Goal: Task Accomplishment & Management: Use online tool/utility

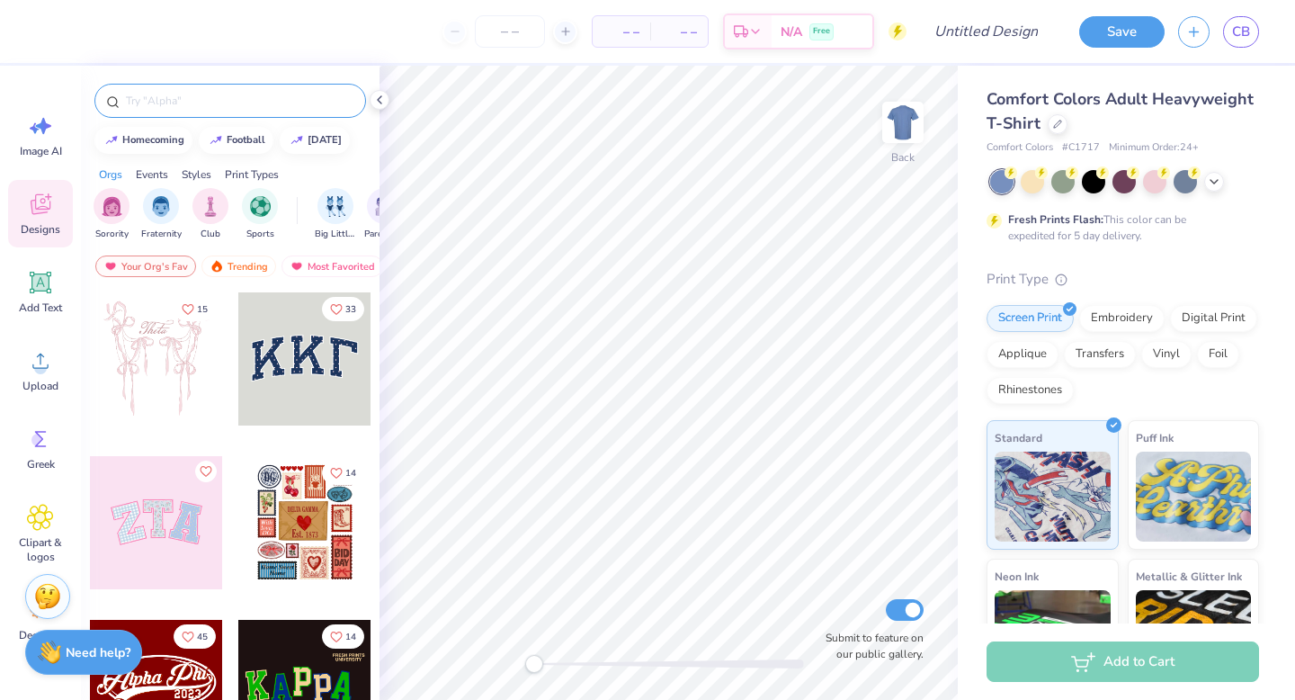
click at [265, 101] on input "text" at bounding box center [239, 101] width 230 height 18
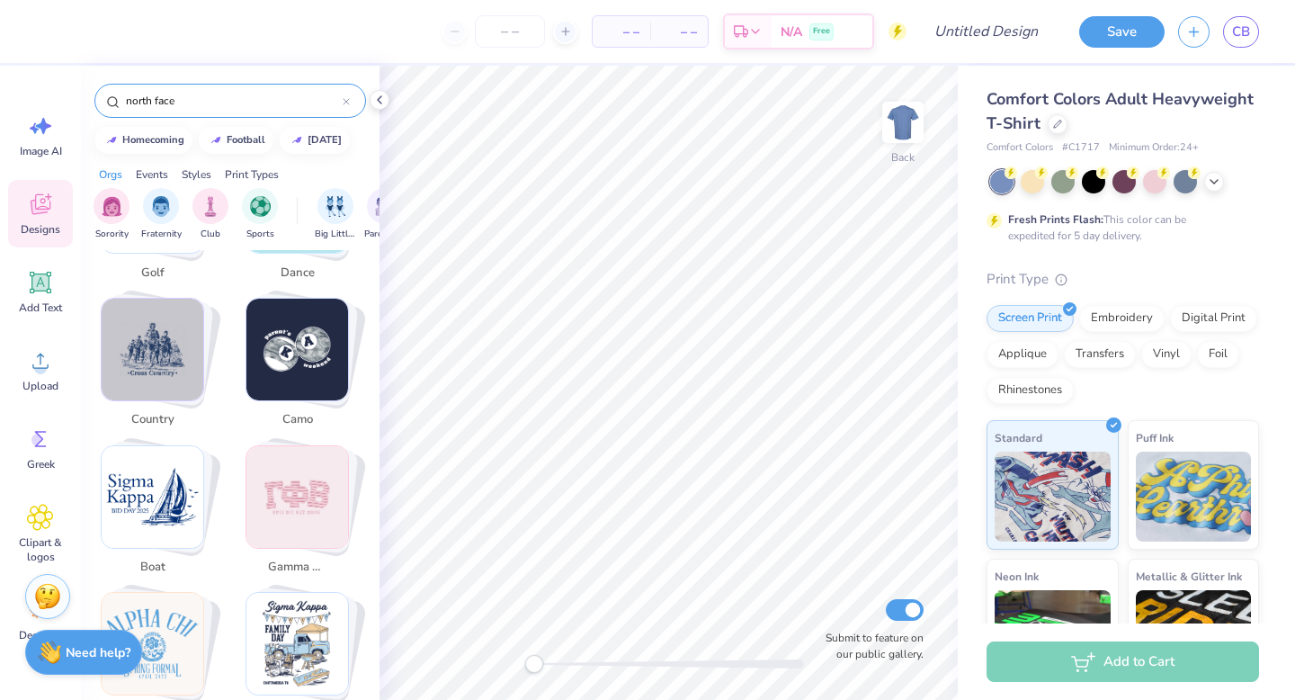
scroll to position [2191, 0]
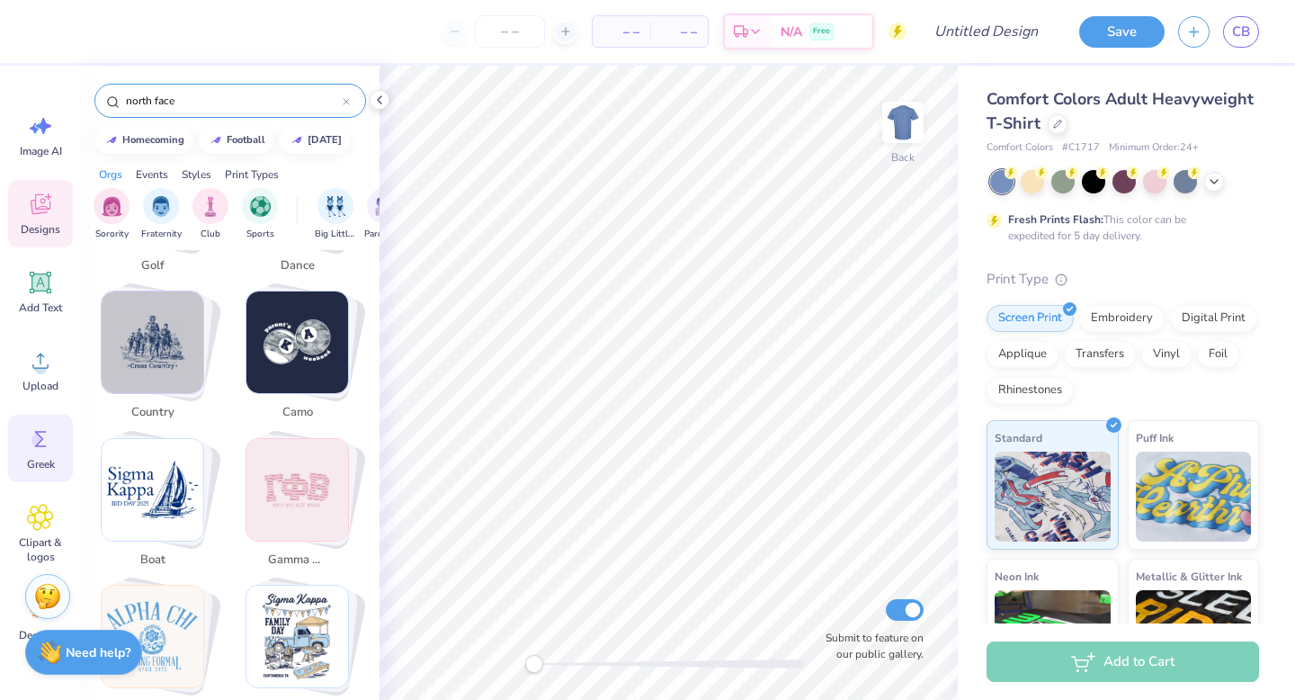
type input "north face"
click at [37, 447] on icon at bounding box center [40, 439] width 27 height 27
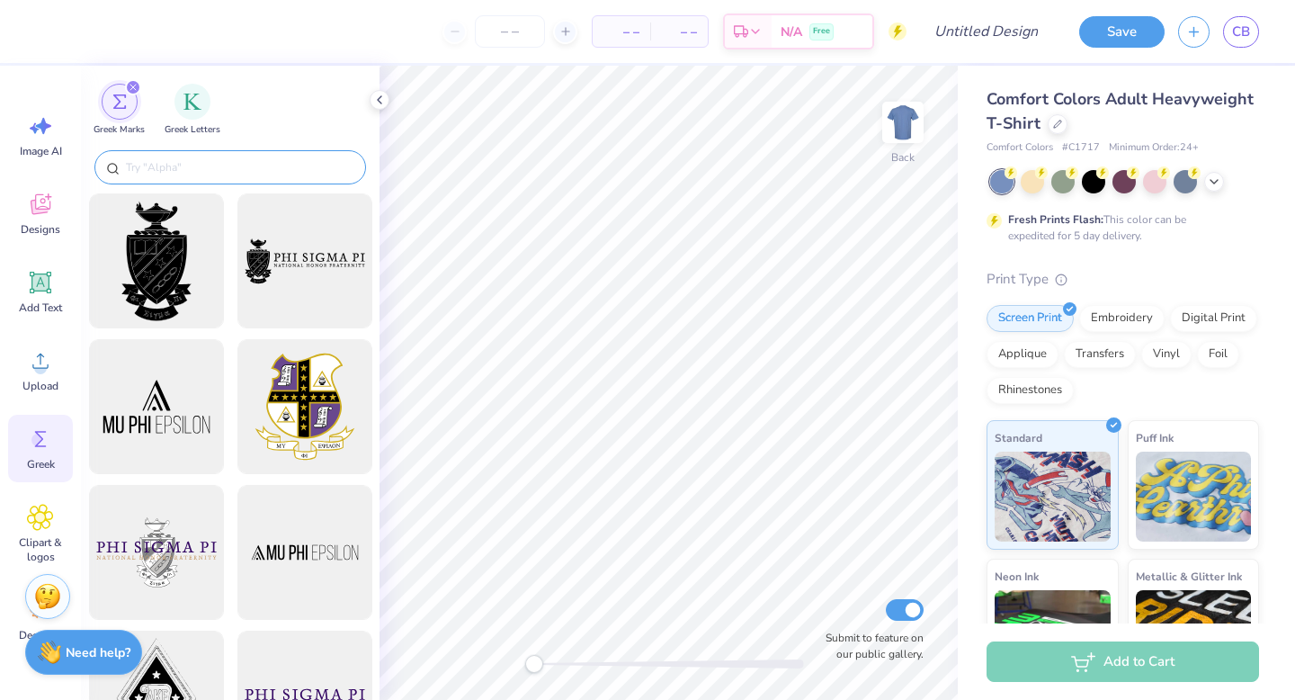
click at [234, 161] on input "text" at bounding box center [239, 167] width 230 height 18
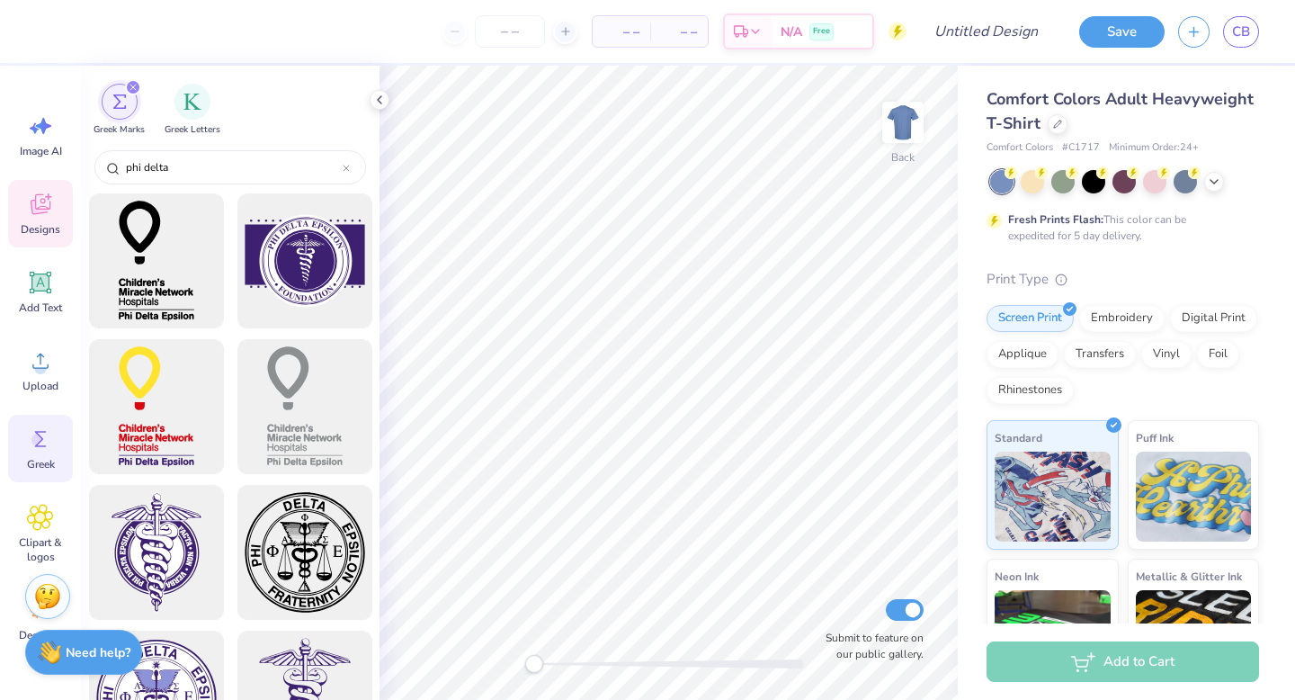
type input "phi delta"
click at [49, 211] on icon at bounding box center [40, 204] width 27 height 27
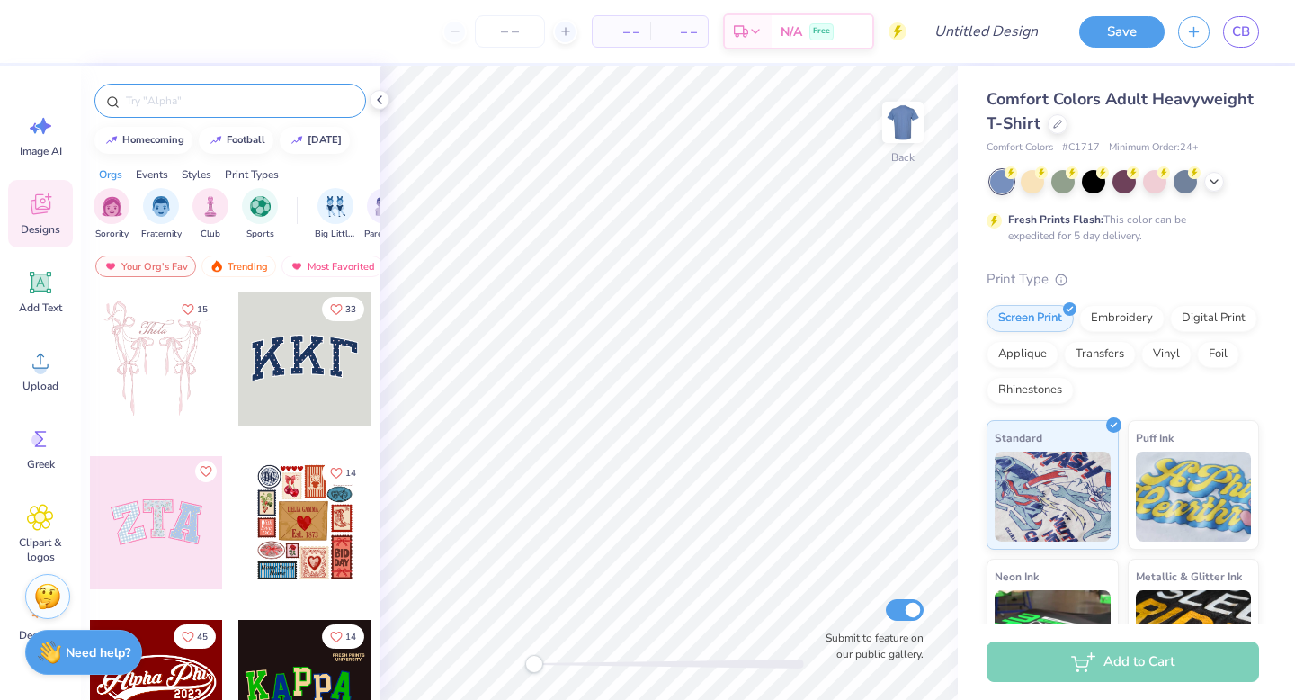
click at [195, 101] on input "text" at bounding box center [239, 101] width 230 height 18
type input "parents weekend"
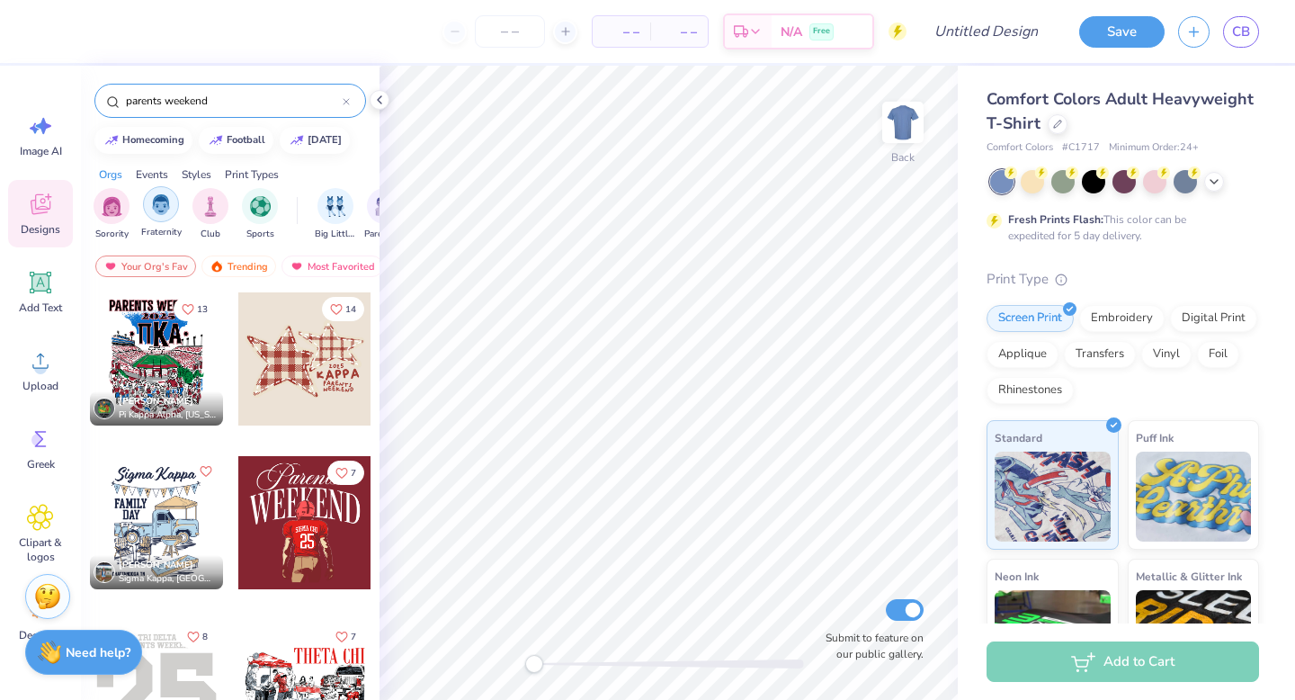
click at [166, 209] on img "filter for Fraternity" at bounding box center [161, 204] width 20 height 21
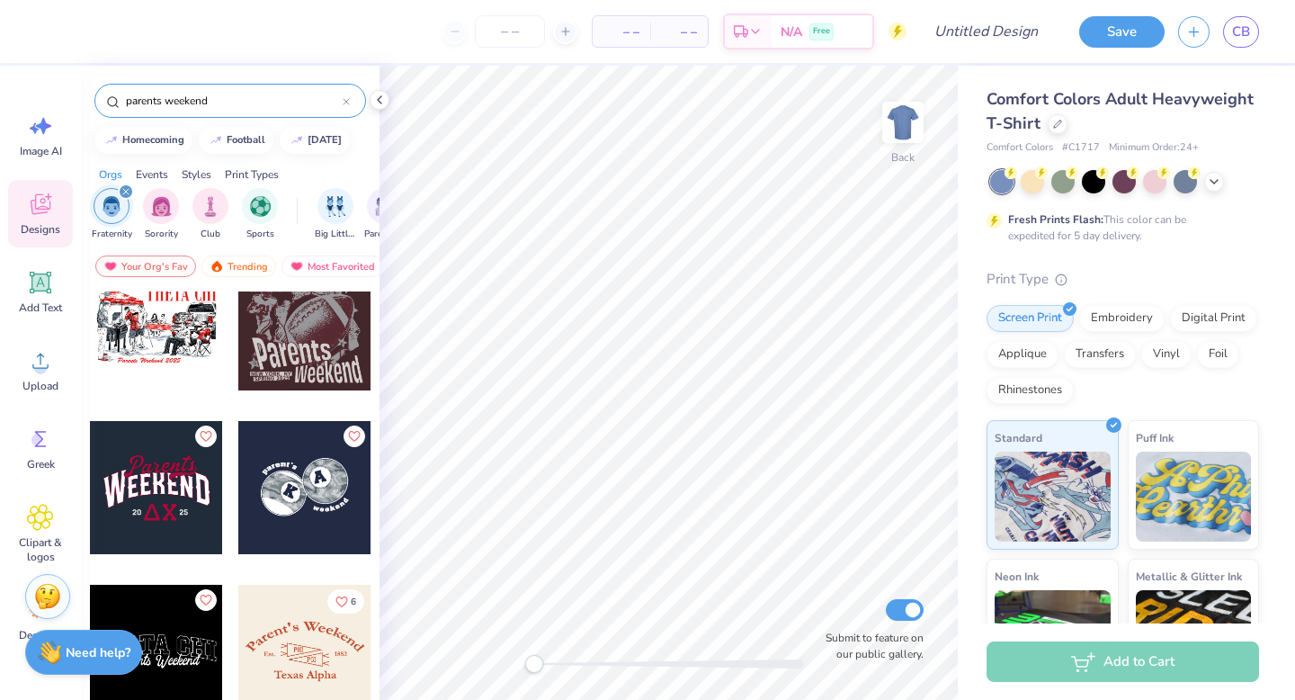
scroll to position [172, 0]
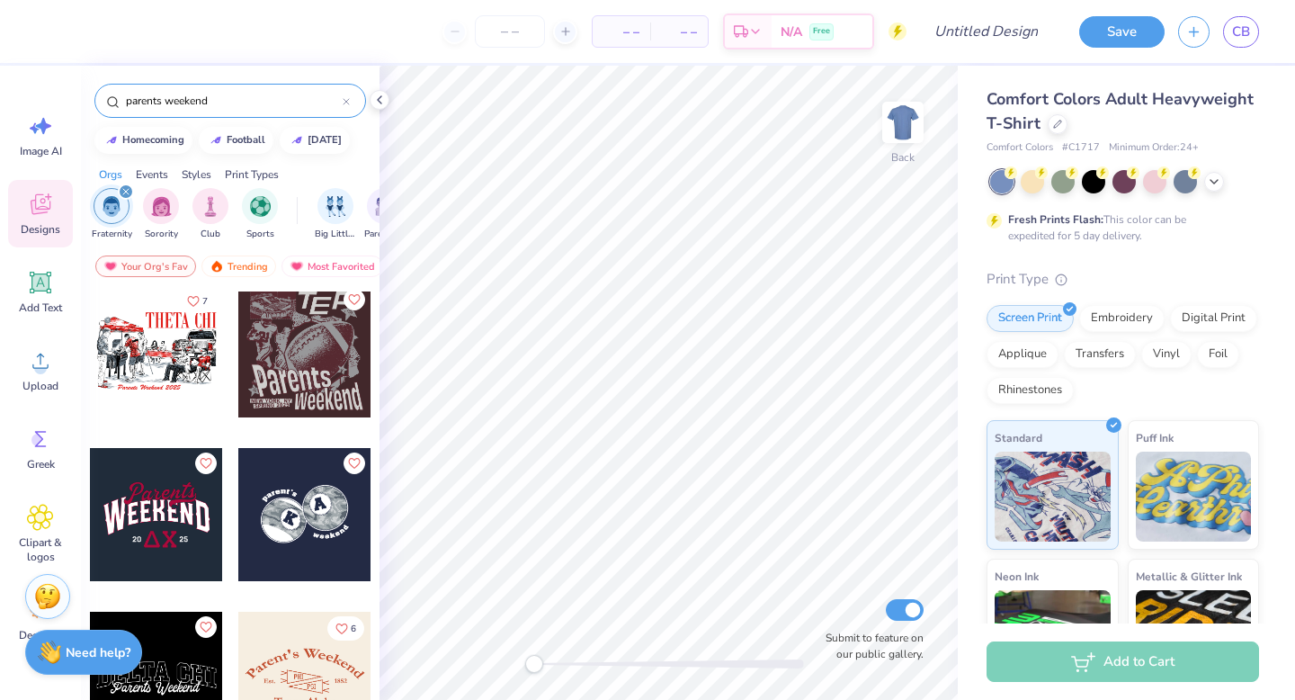
click at [168, 360] on div at bounding box center [156, 350] width 133 height 133
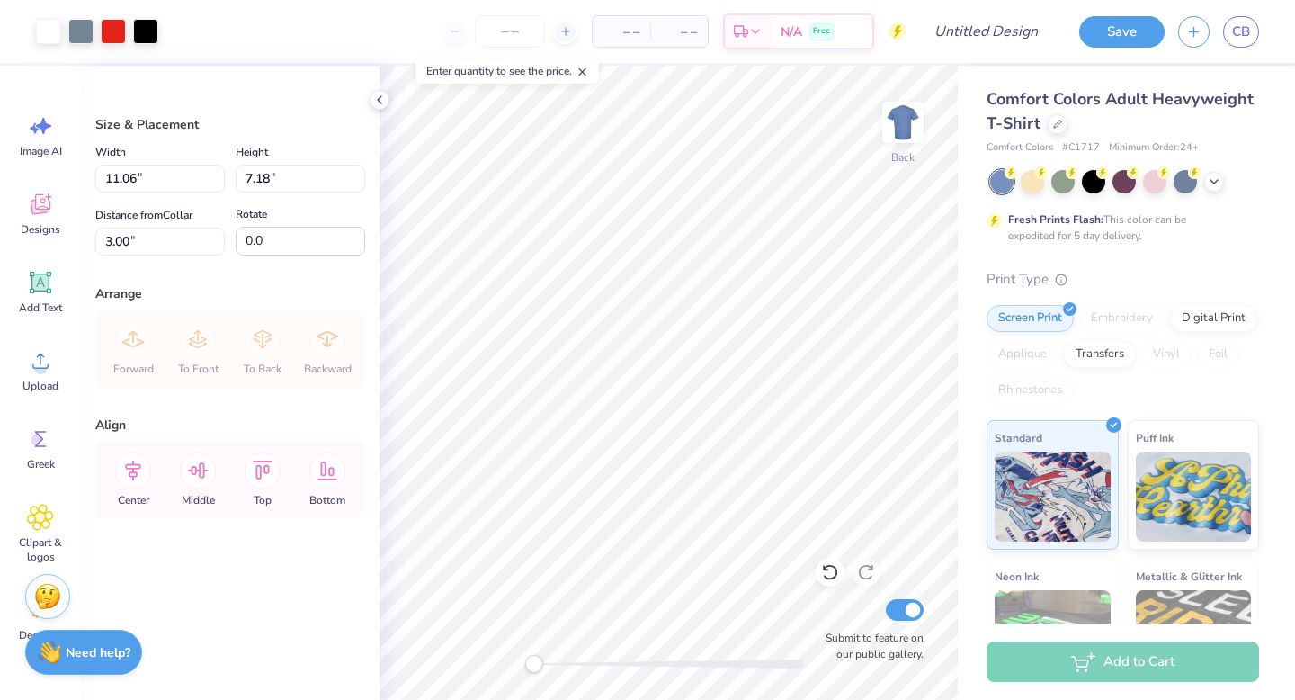
type input "4.09"
type input "2.66"
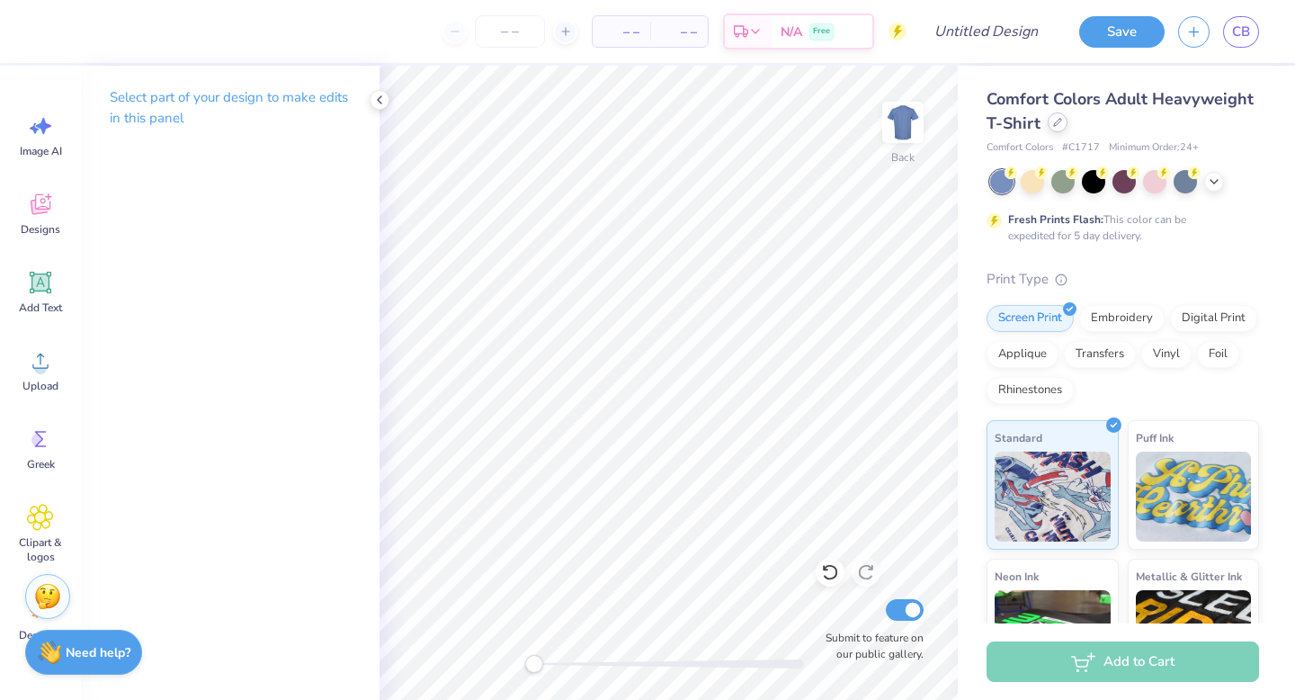
click at [1062, 124] on div at bounding box center [1058, 122] width 20 height 20
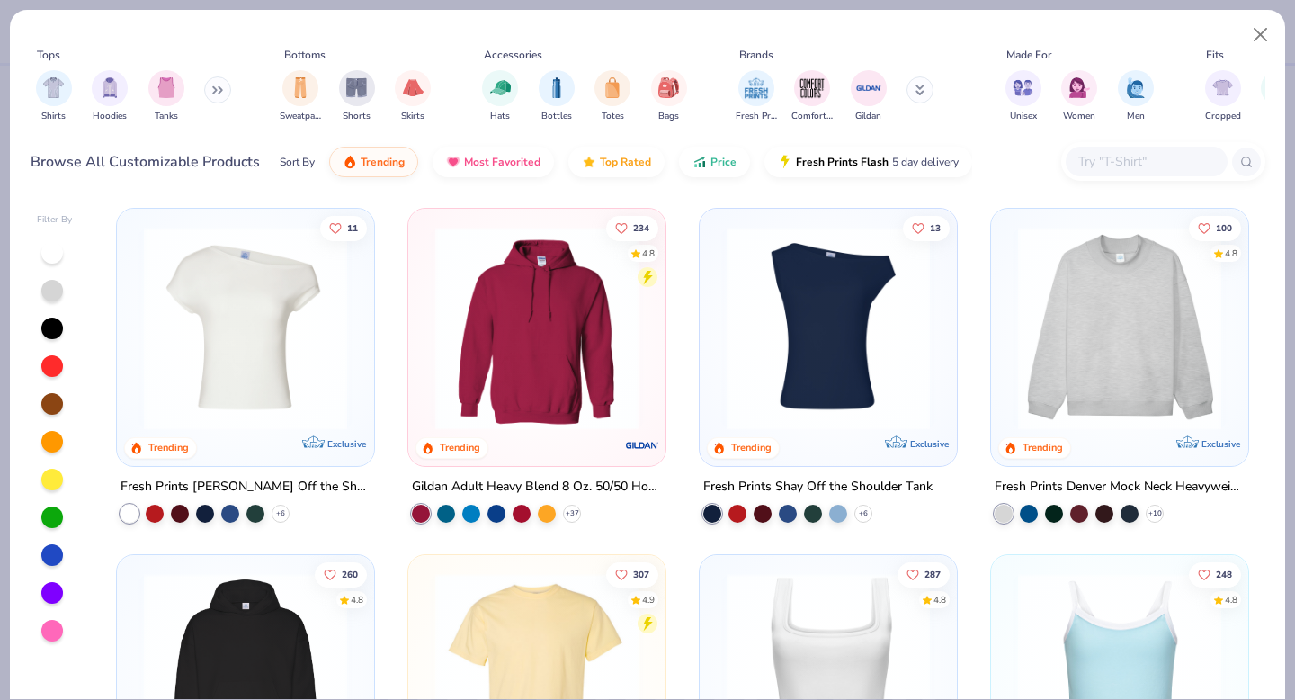
click at [1086, 161] on input "text" at bounding box center [1146, 161] width 139 height 21
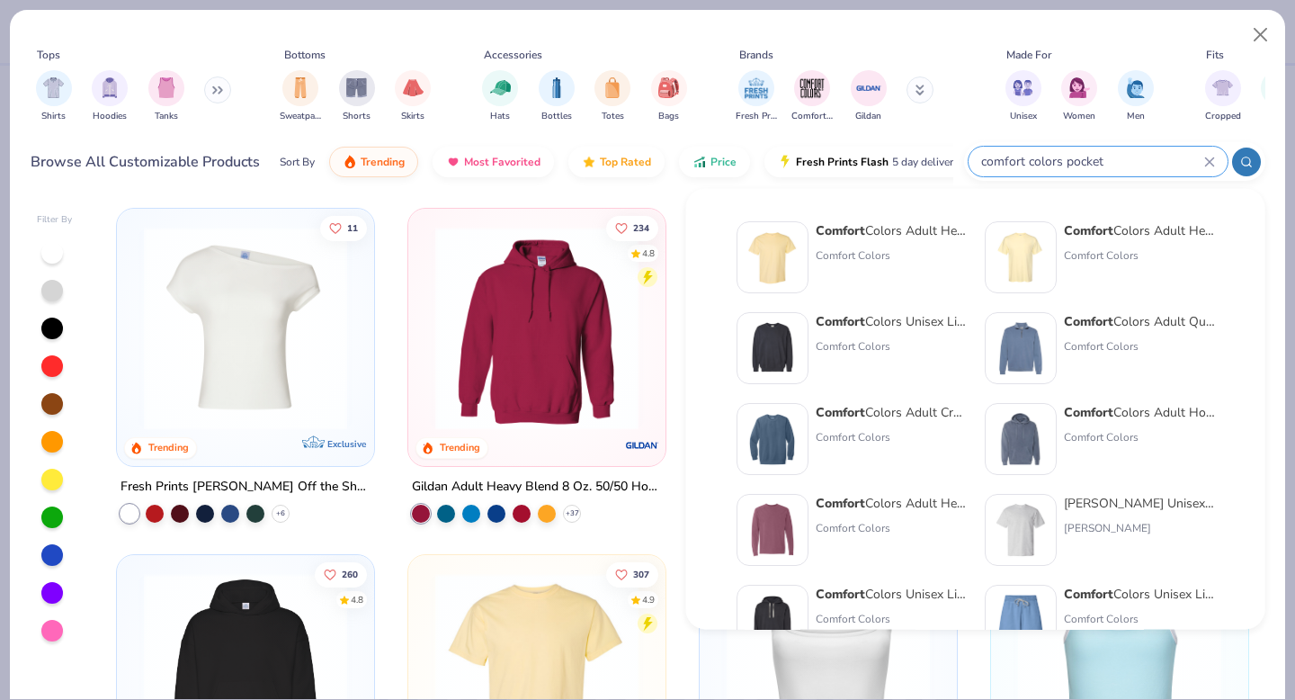
type input "comfort colors pocket"
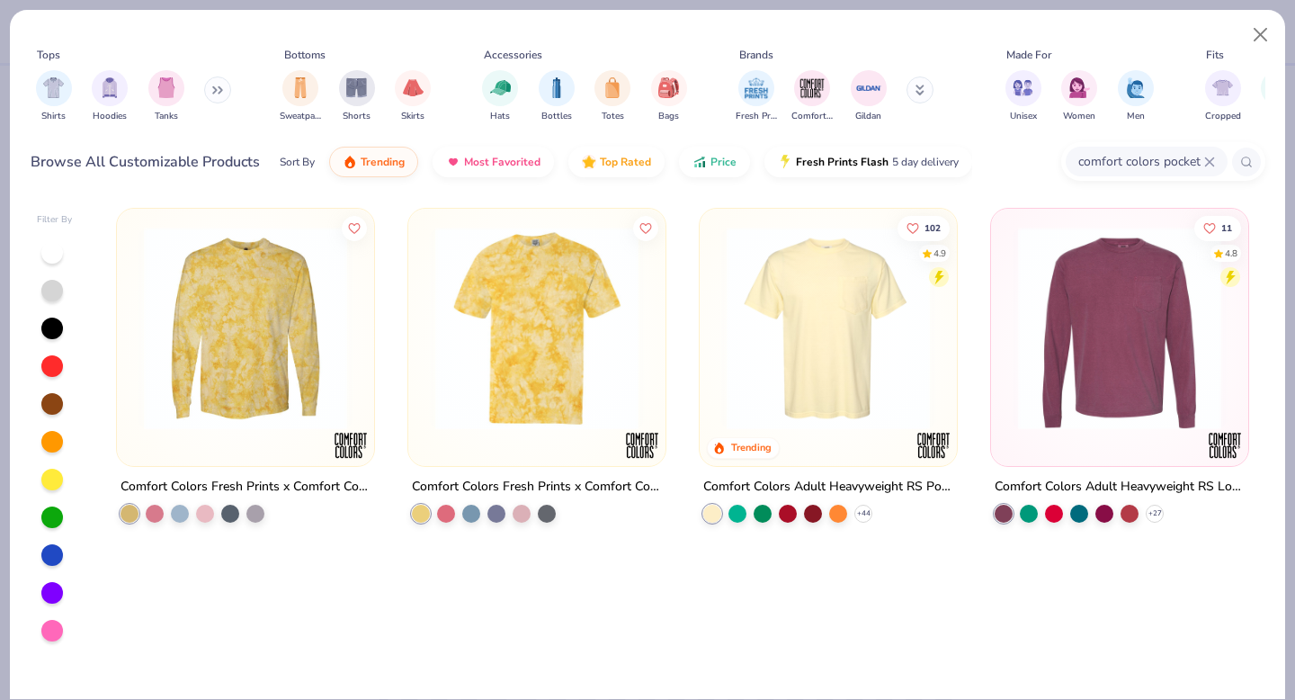
click at [828, 347] on img at bounding box center [828, 328] width 221 height 203
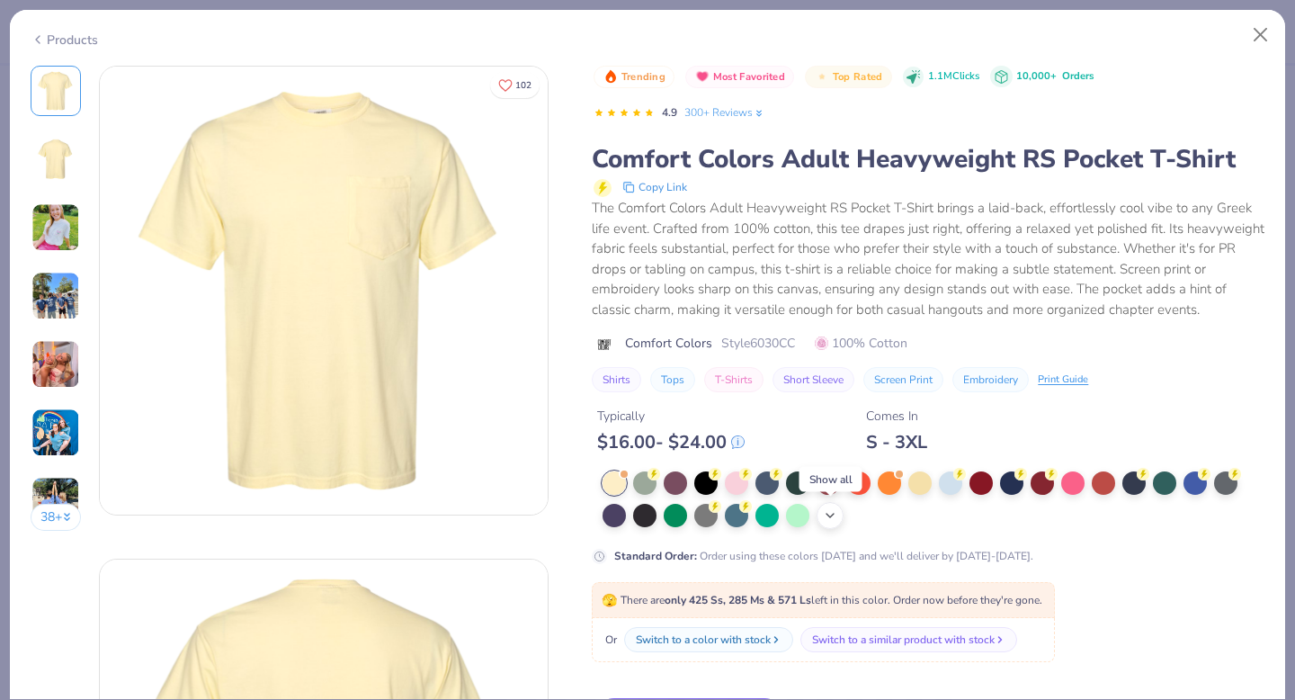
click at [829, 514] on icon at bounding box center [830, 515] width 14 height 14
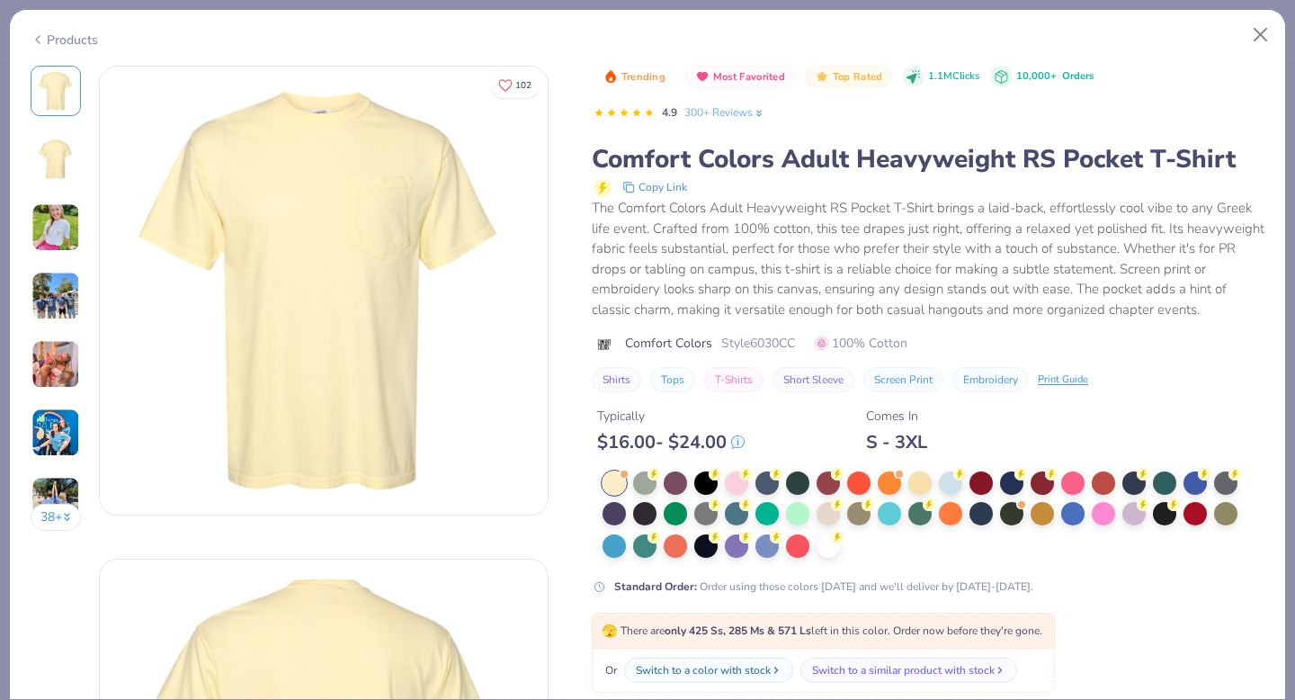
click at [856, 536] on div at bounding box center [934, 515] width 662 height 88
click at [836, 538] on circle at bounding box center [837, 535] width 13 height 13
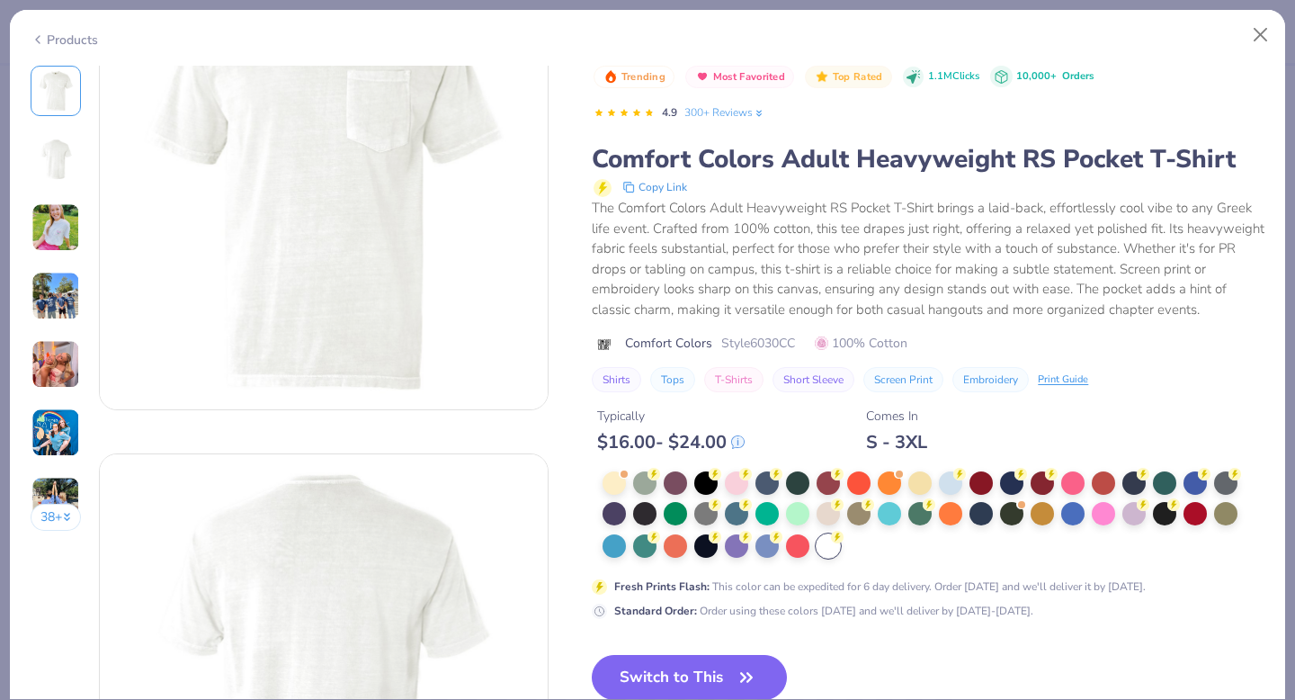
scroll to position [114, 0]
click at [707, 686] on button "Switch to This" at bounding box center [689, 677] width 195 height 45
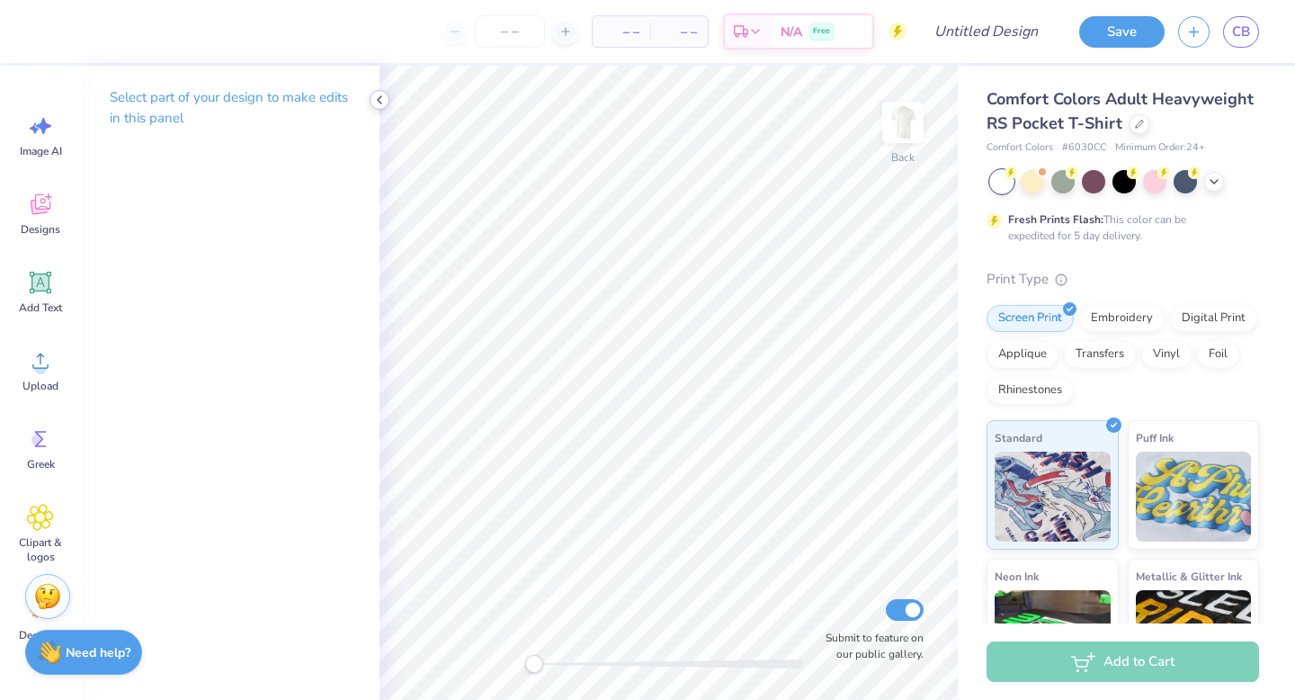
click at [379, 94] on icon at bounding box center [379, 100] width 14 height 14
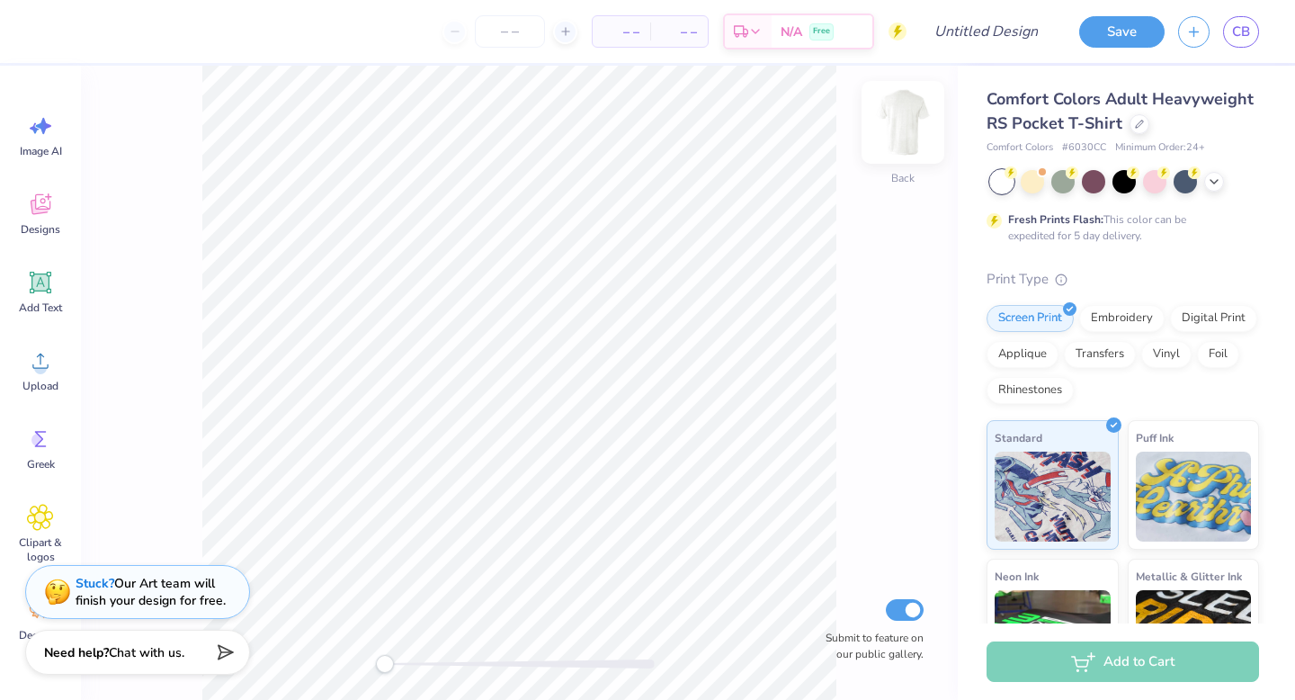
click at [891, 126] on img at bounding box center [903, 122] width 72 height 72
click at [31, 369] on icon at bounding box center [40, 360] width 27 height 27
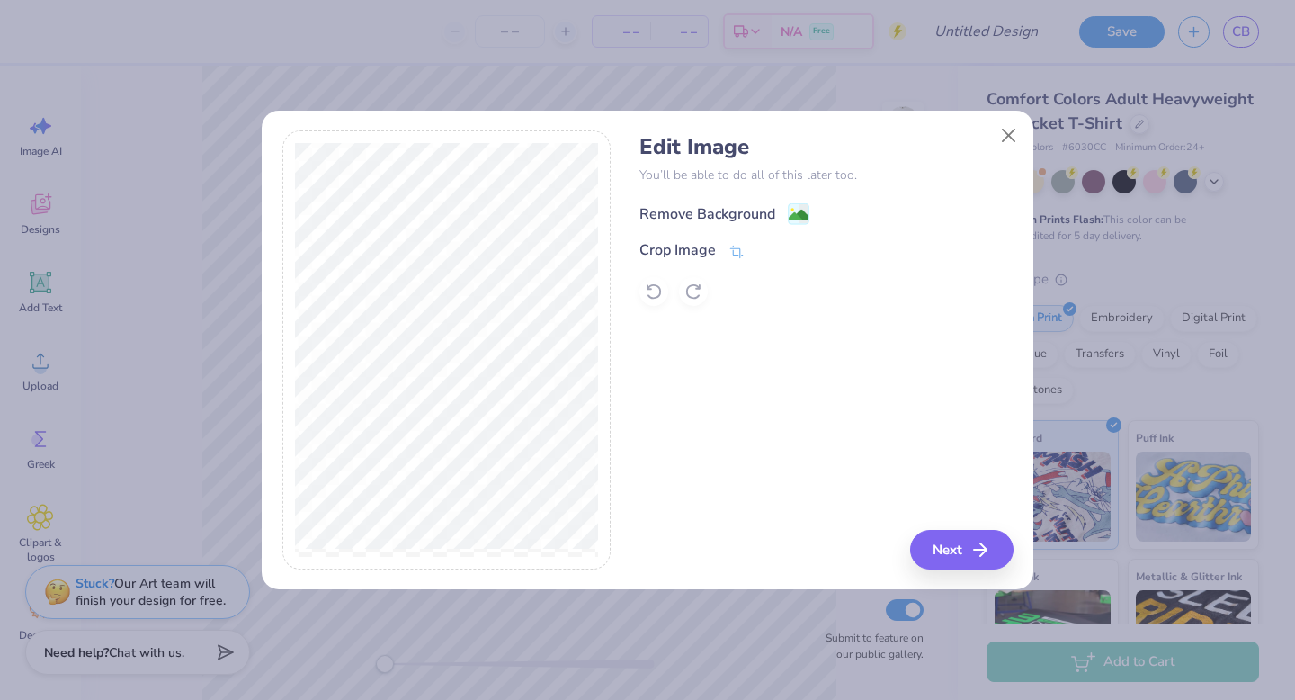
click at [760, 214] on div "Remove Background" at bounding box center [708, 214] width 136 height 22
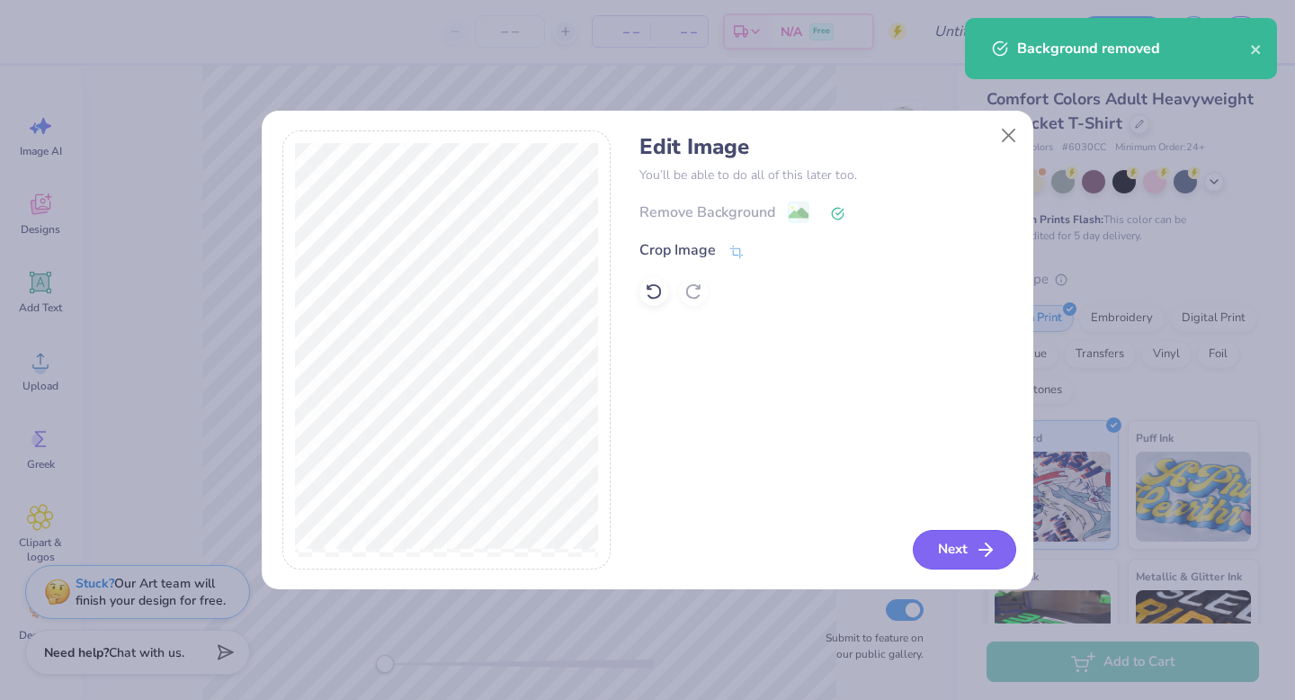
click at [982, 550] on line "button" at bounding box center [986, 550] width 13 height 0
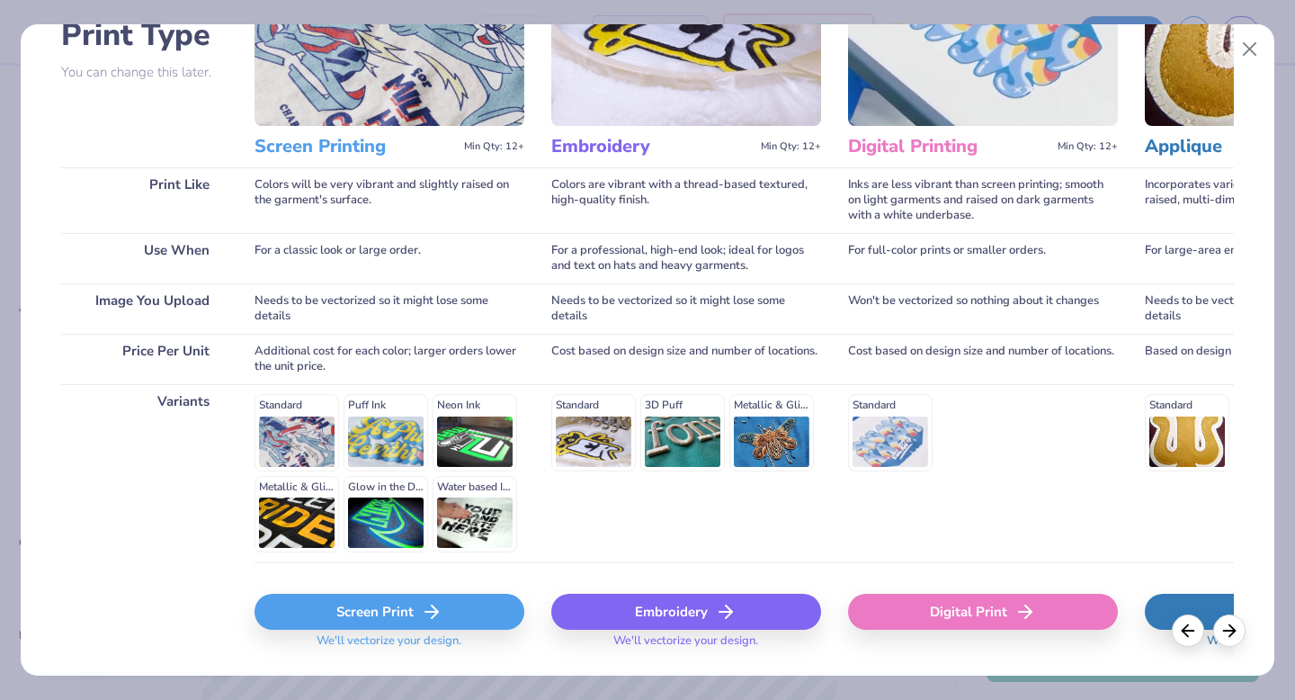
scroll to position [176, 0]
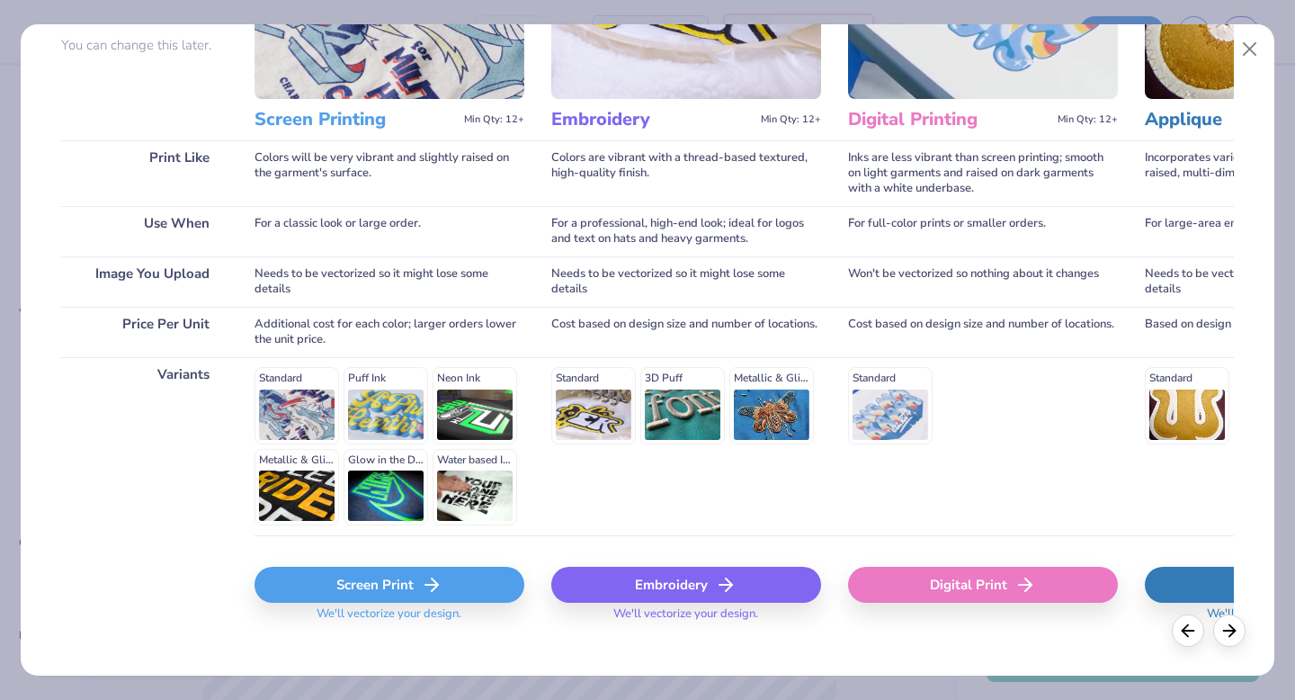
click at [421, 574] on icon at bounding box center [432, 585] width 22 height 22
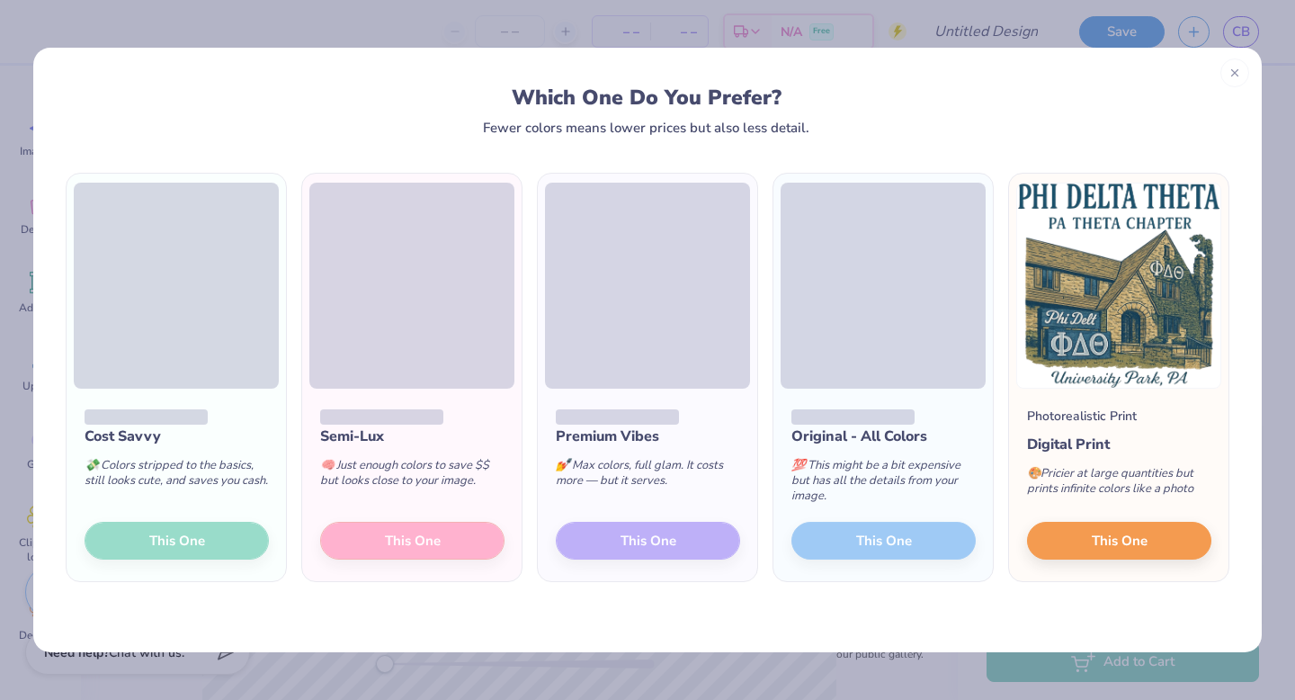
click at [701, 421] on div at bounding box center [648, 416] width 184 height 19
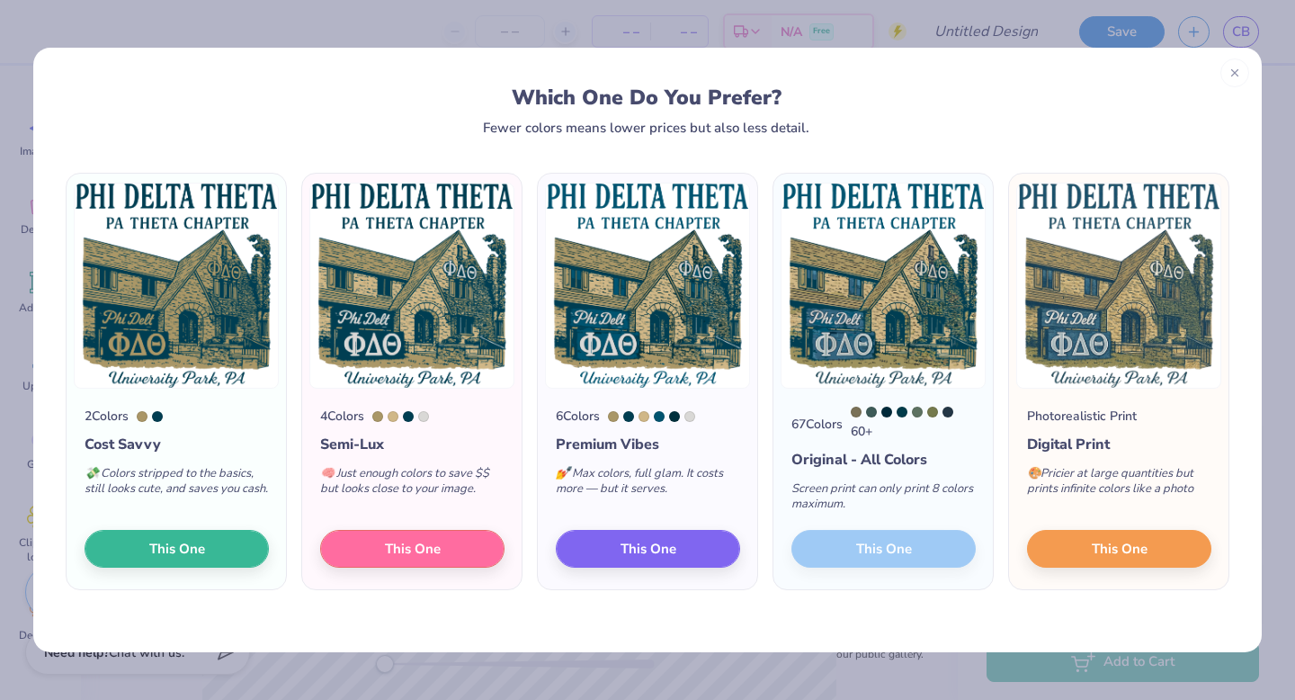
click at [910, 496] on div "Screen print can only print 8 colors maximum." at bounding box center [884, 499] width 184 height 59
click at [1076, 550] on button "This One" at bounding box center [1119, 546] width 184 height 38
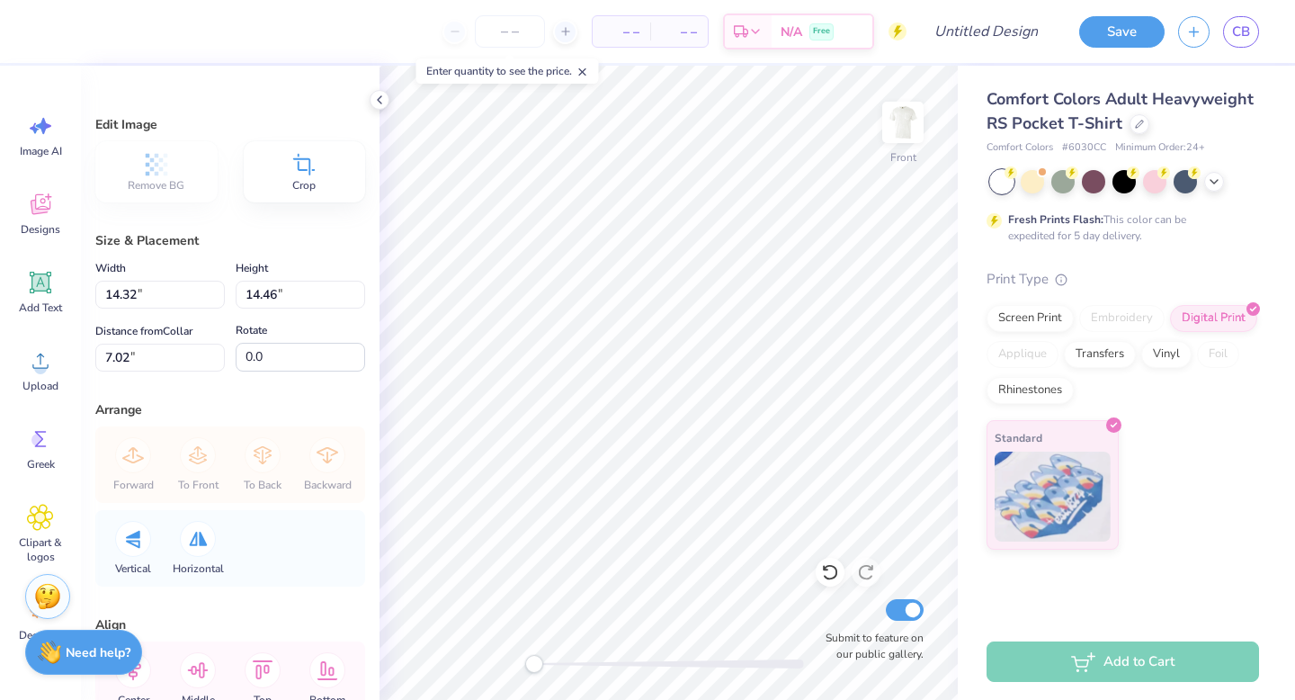
type input "10.80"
type input "10.90"
type input "11.67"
type input "11.78"
type input "3.70"
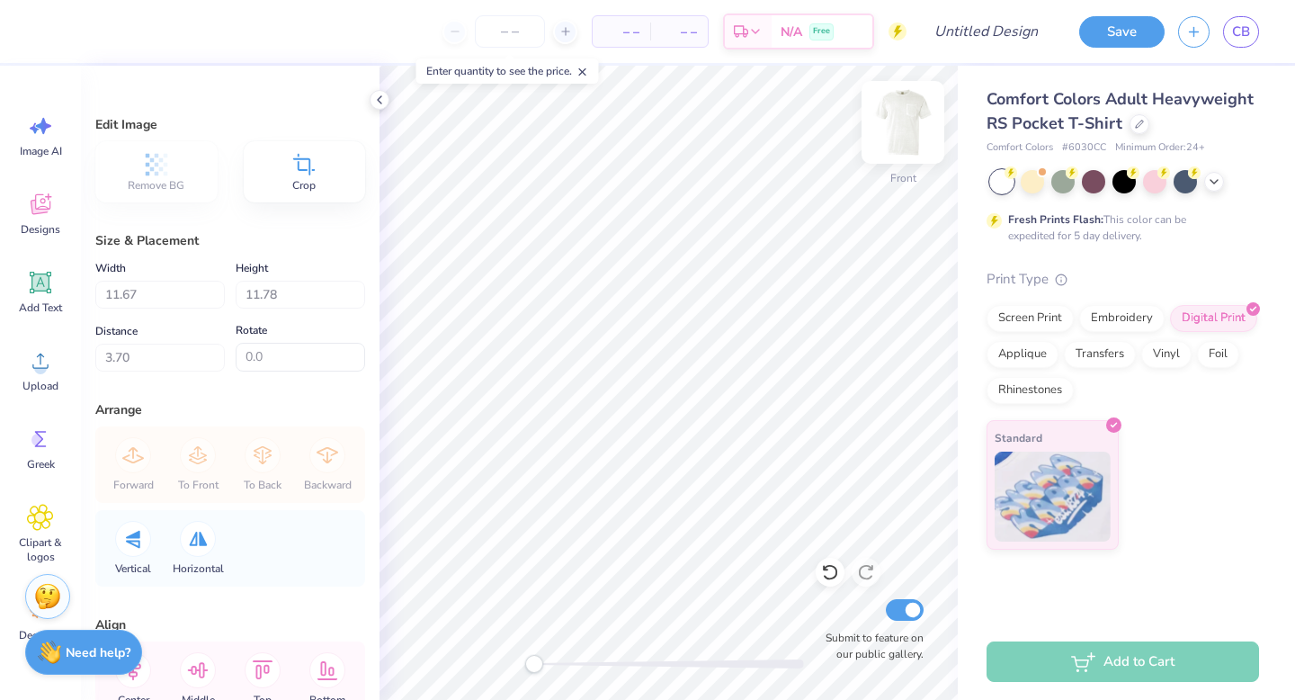
click at [909, 130] on img at bounding box center [903, 122] width 72 height 72
click at [34, 367] on icon at bounding box center [40, 361] width 16 height 15
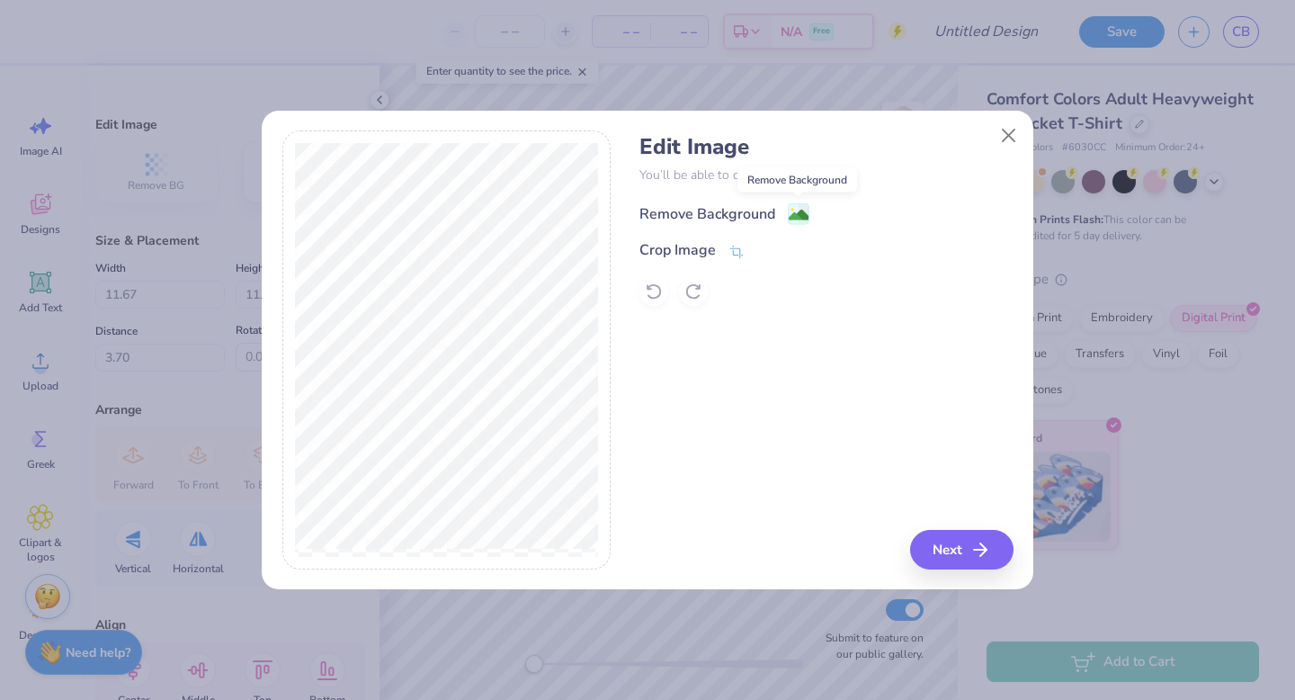
click at [796, 209] on image at bounding box center [799, 215] width 20 height 20
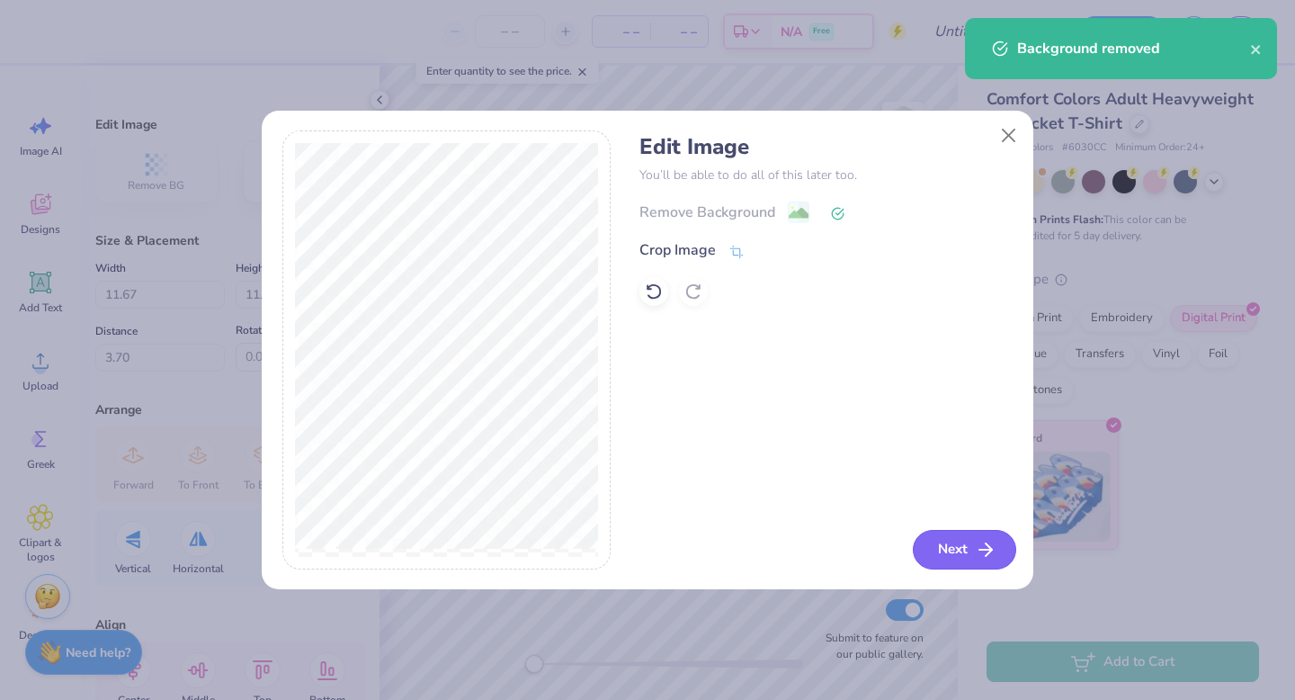
click at [945, 546] on button "Next" at bounding box center [964, 550] width 103 height 40
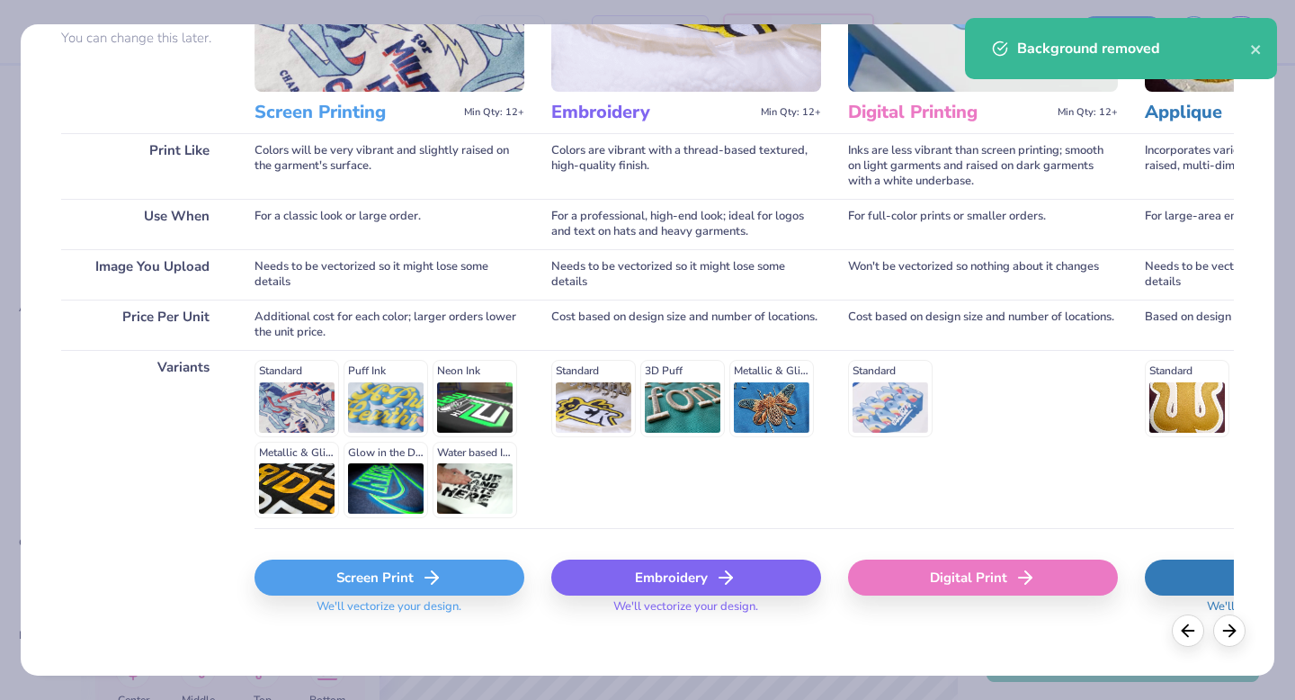
scroll to position [197, 0]
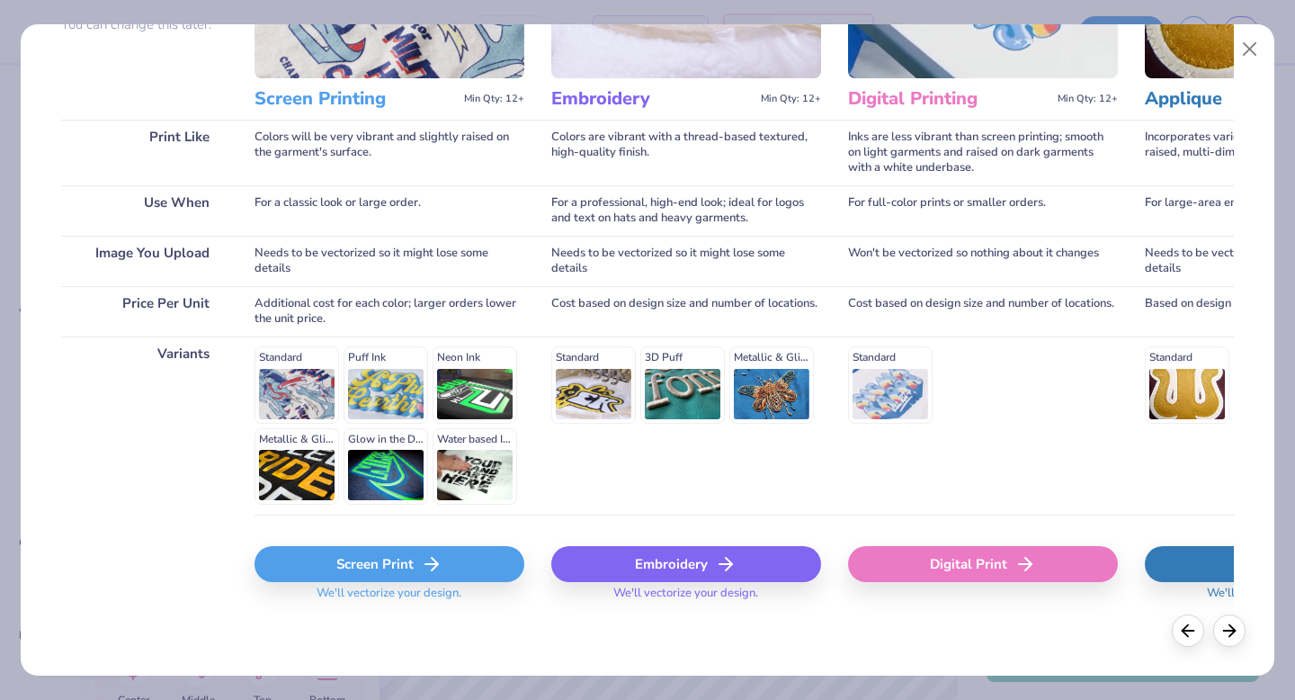
click at [435, 569] on icon at bounding box center [432, 564] width 22 height 22
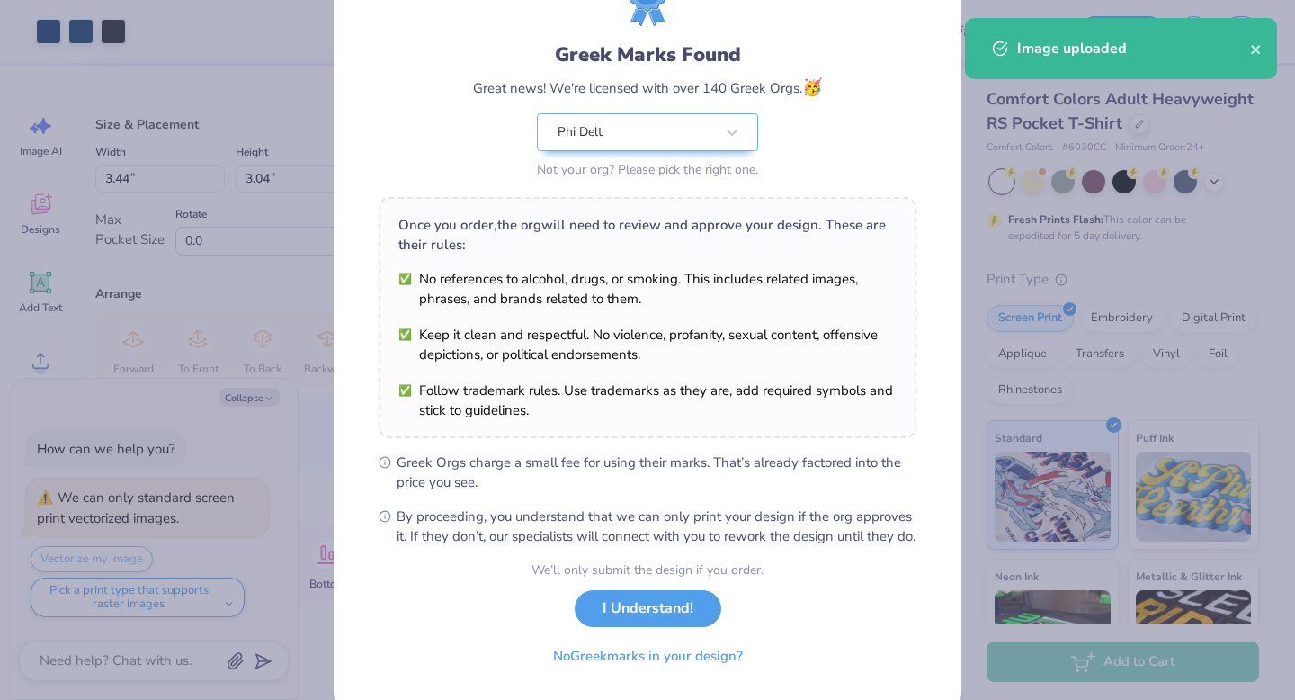
scroll to position [108, 0]
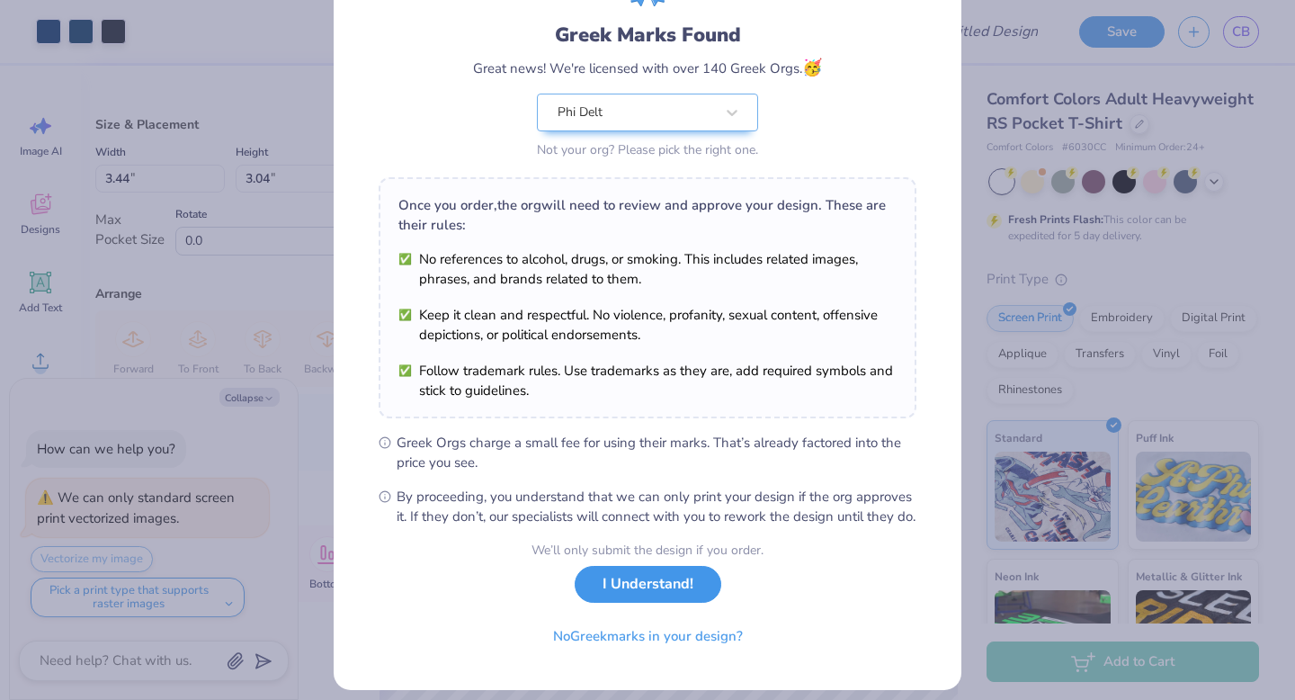
click at [658, 603] on button "I Understand!" at bounding box center [648, 584] width 147 height 37
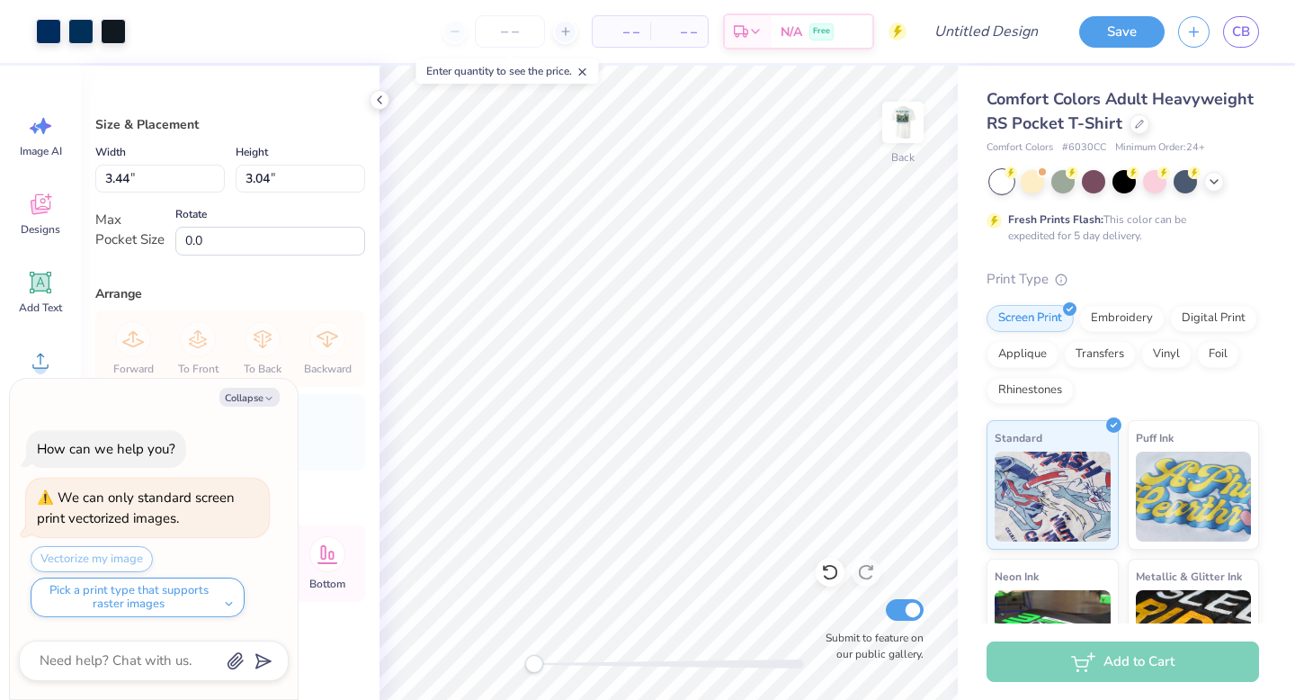
type textarea "x"
type input "2.75"
type input "2.44"
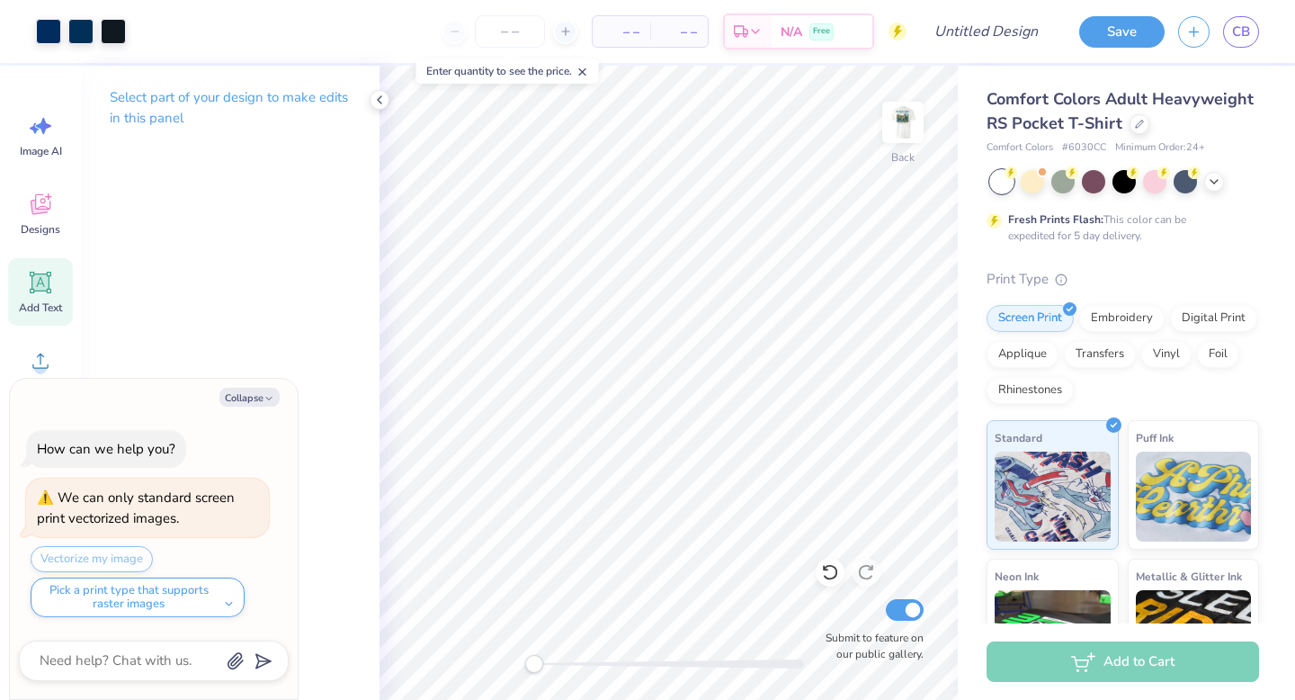
click at [36, 297] on div "Add Text" at bounding box center [40, 291] width 65 height 67
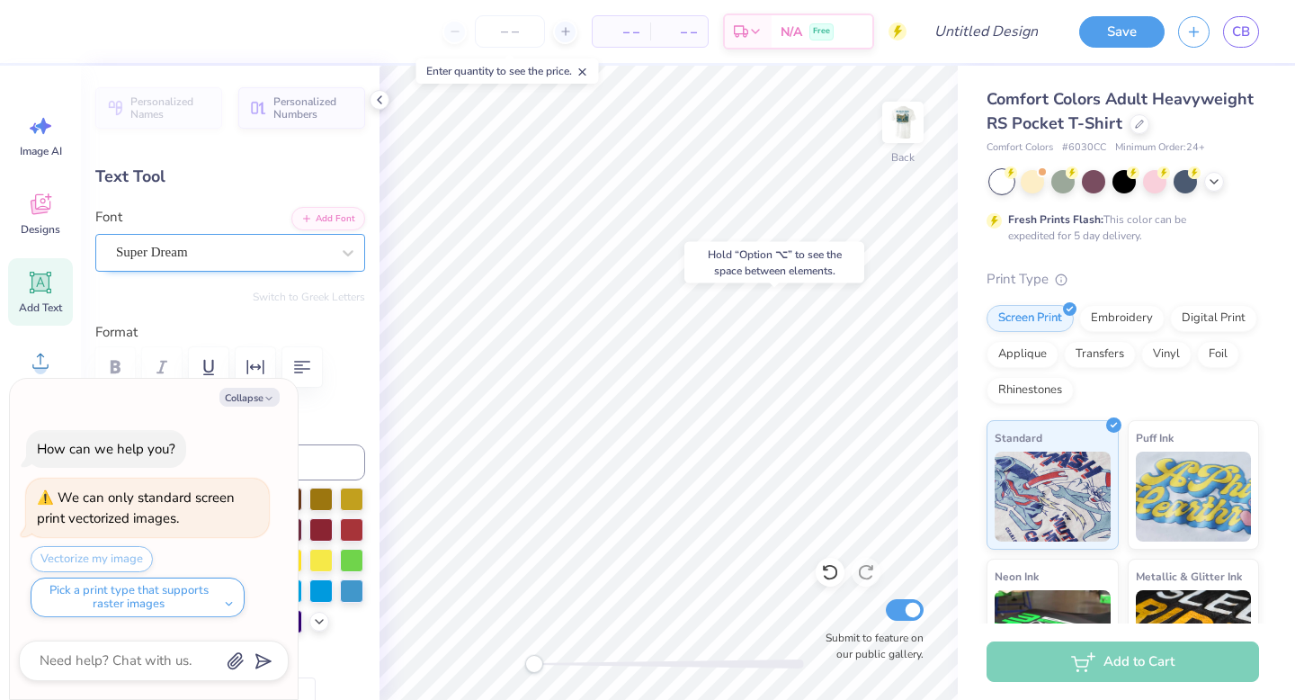
click at [204, 253] on div "Super Dream" at bounding box center [223, 252] width 218 height 28
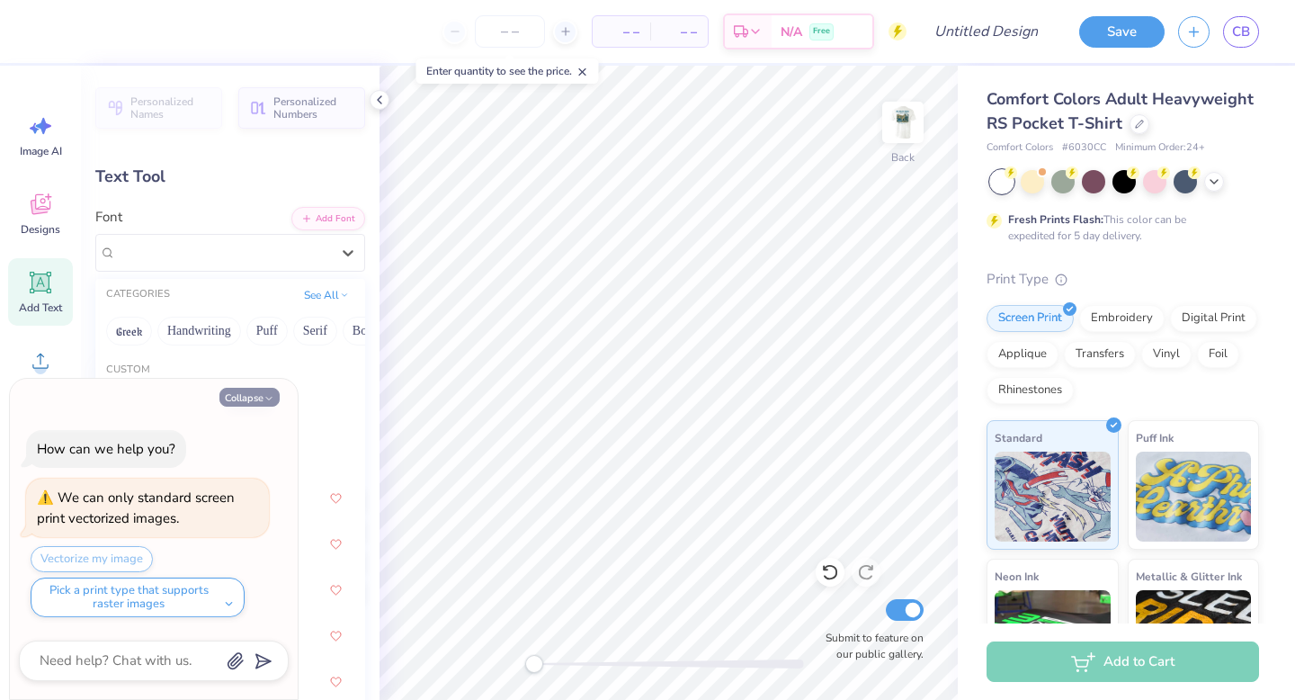
click at [264, 395] on icon "button" at bounding box center [269, 398] width 11 height 11
type textarea "x"
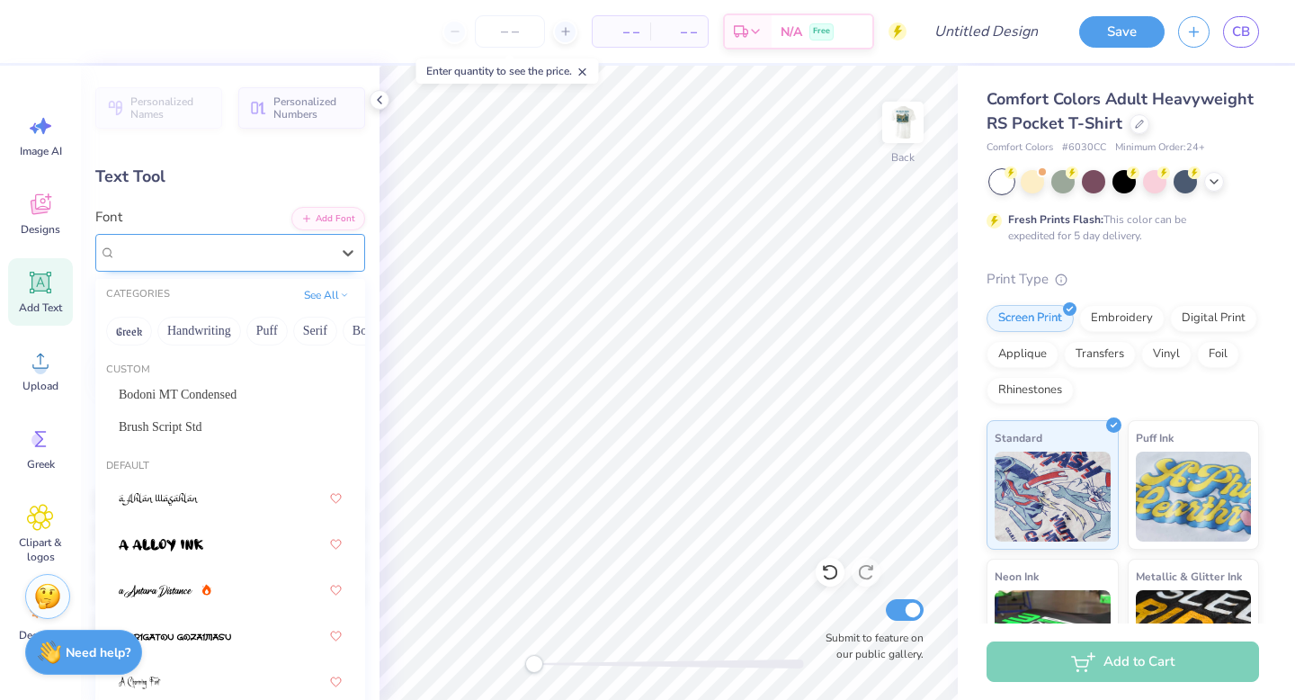
click at [246, 249] on div "Super Dream" at bounding box center [223, 252] width 218 height 28
click at [192, 336] on button "Handwriting" at bounding box center [199, 331] width 84 height 29
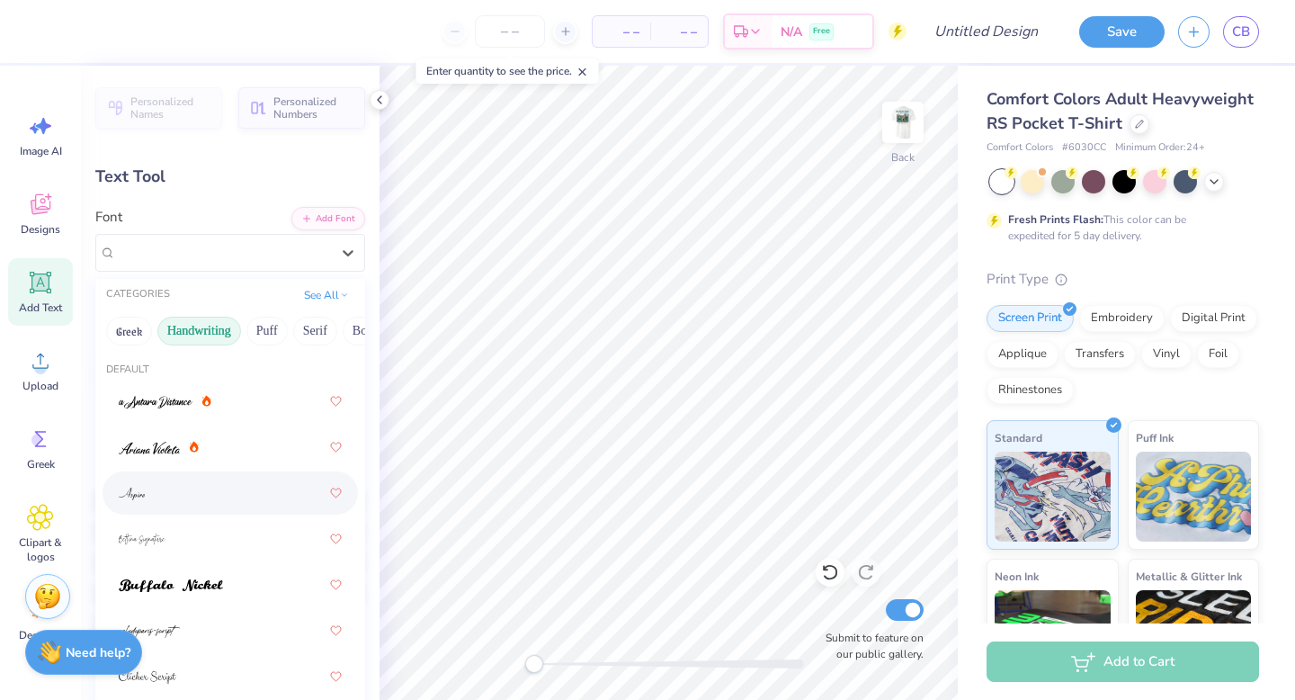
click at [178, 506] on div at bounding box center [230, 493] width 223 height 32
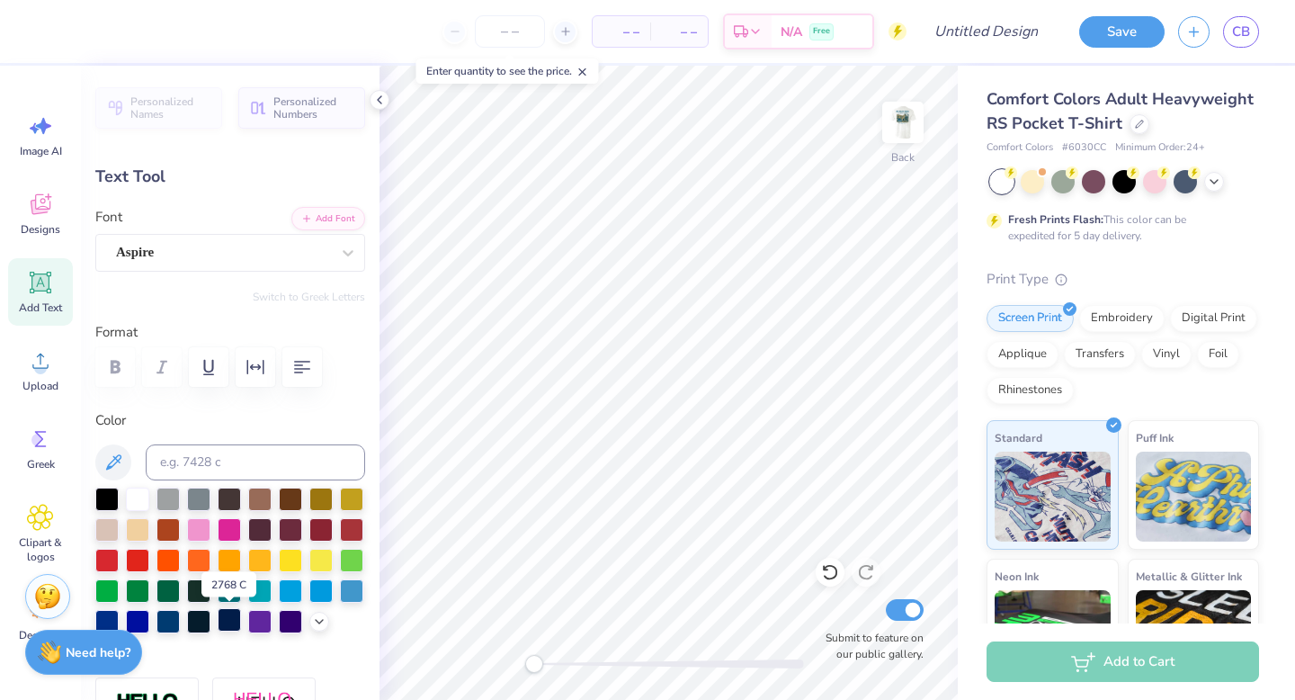
click at [232, 620] on div at bounding box center [229, 619] width 23 height 23
type textarea "328 E. Fairmont"
type input "3.44"
type input "0.55"
